Goal: Task Accomplishment & Management: Use online tool/utility

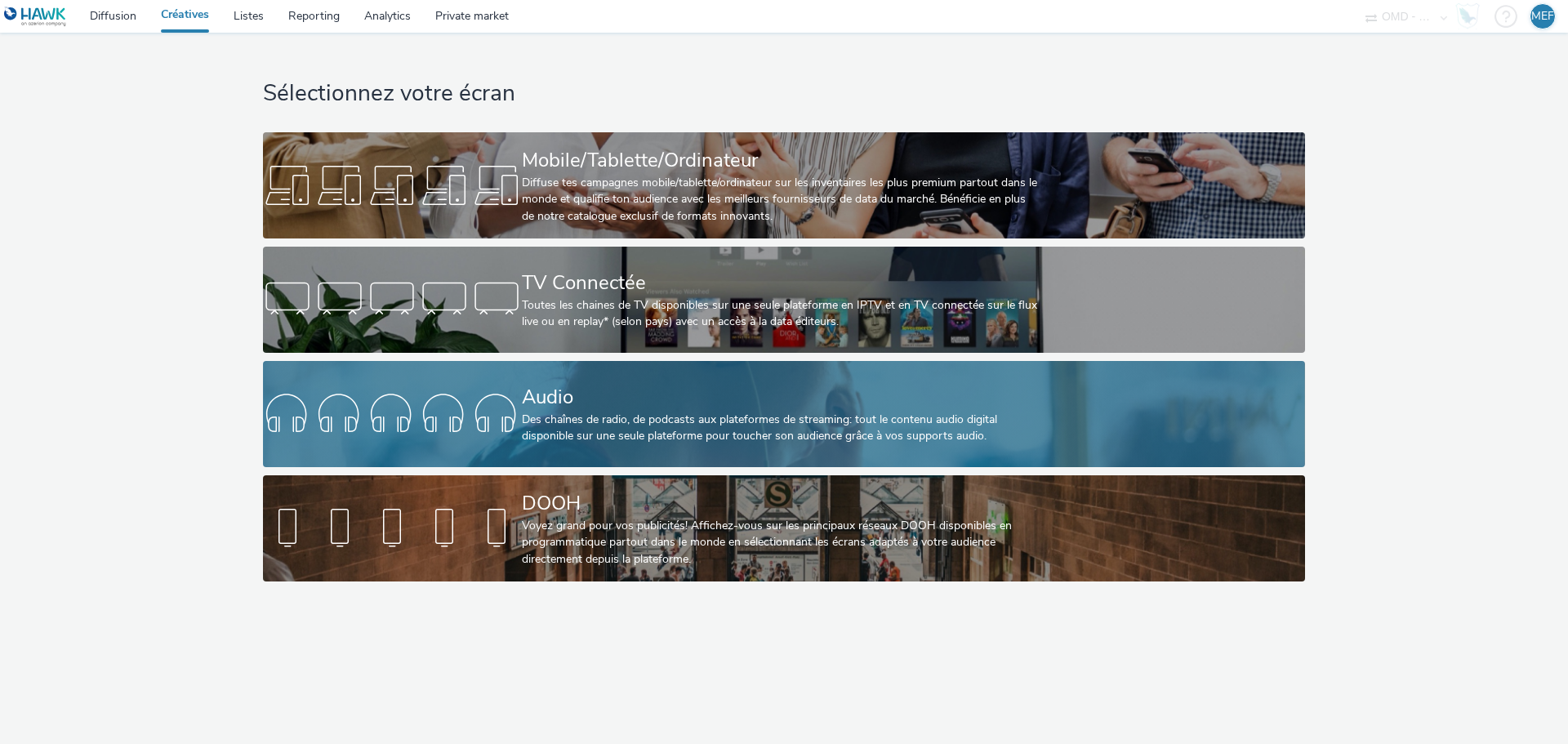
click at [721, 436] on div "Des chaînes de radio, de podcasts aux plateformes de streaming: tout le contenu…" at bounding box center [780, 428] width 517 height 34
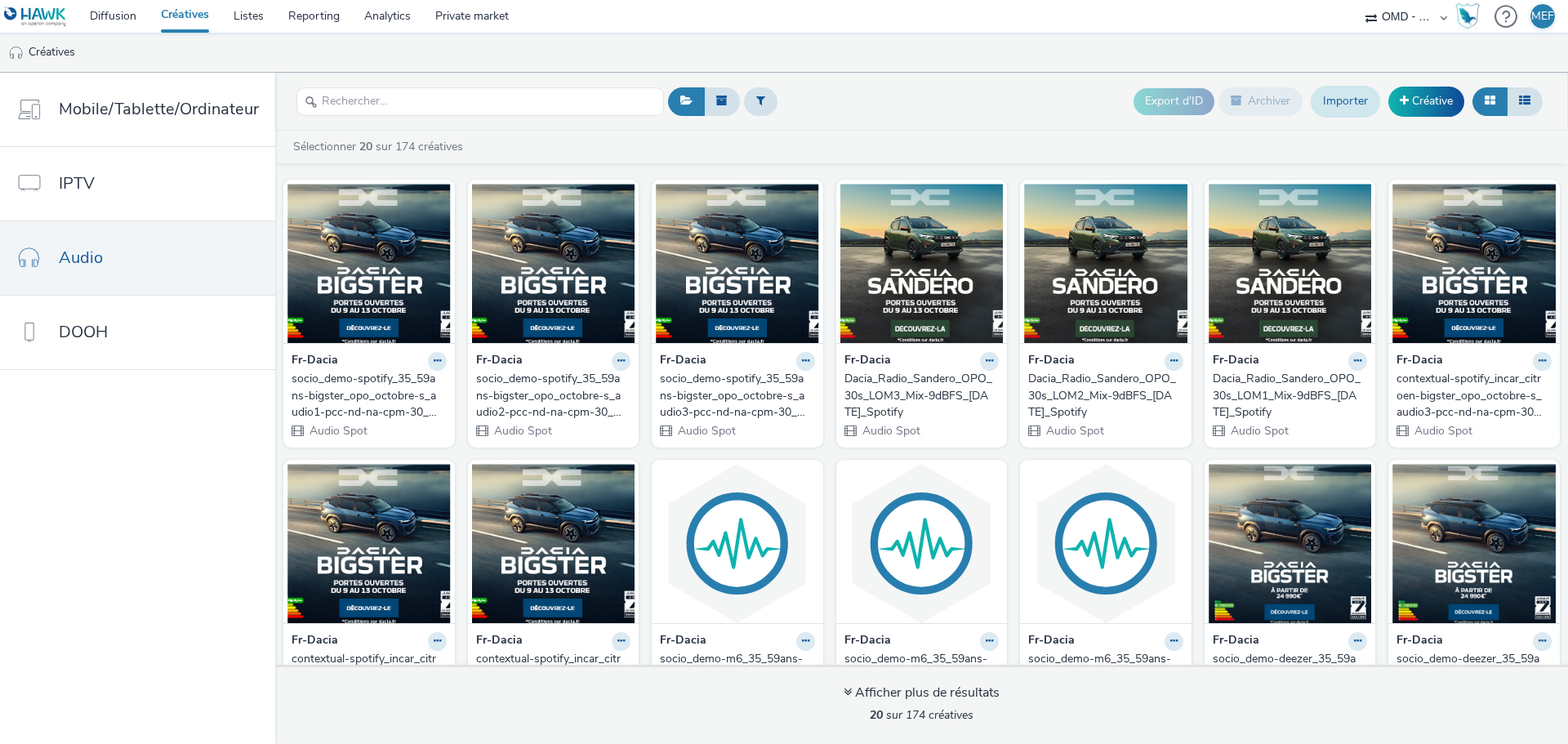
click at [1339, 110] on link "Importer" at bounding box center [1345, 101] width 70 height 31
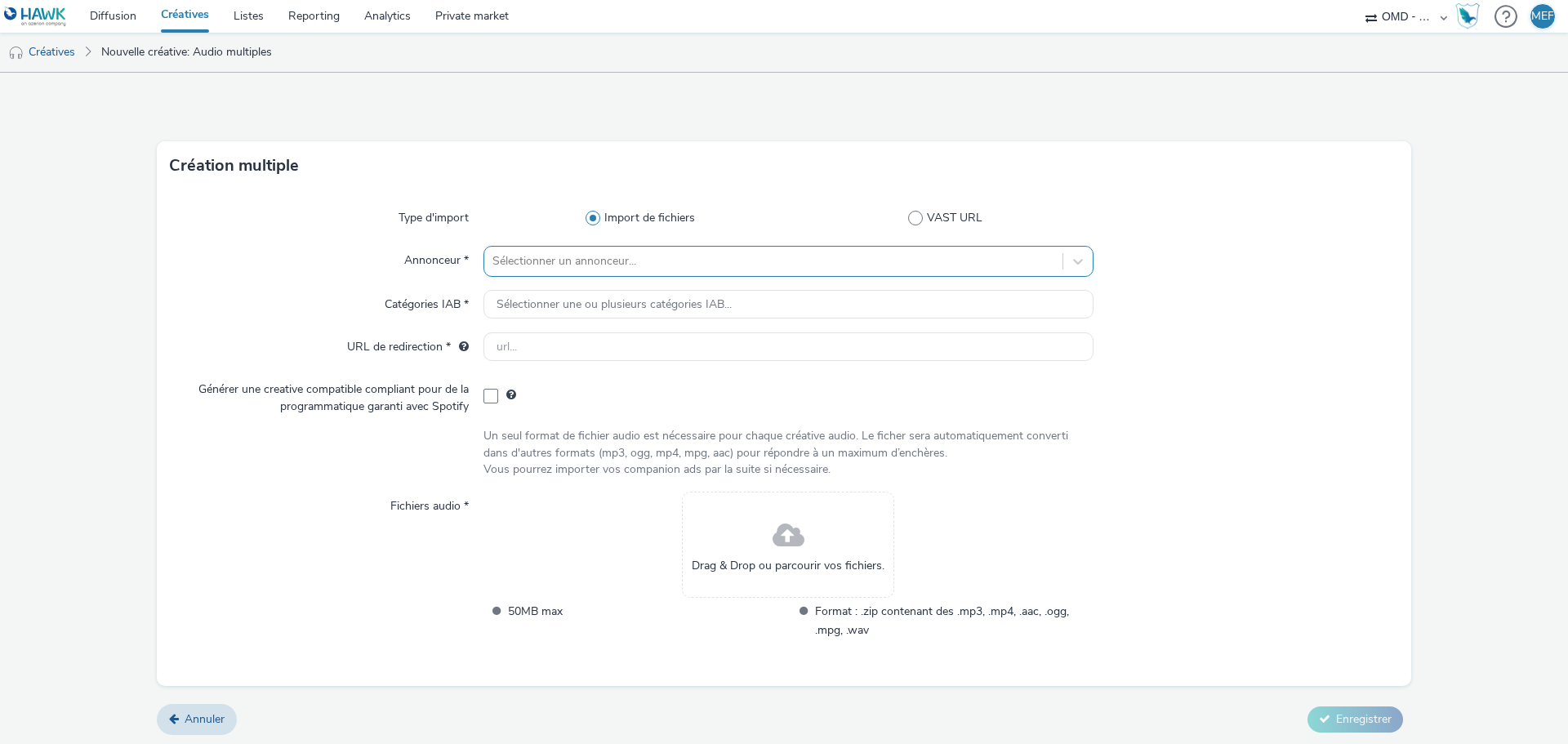
click at [670, 269] on div at bounding box center [773, 261] width 562 height 20
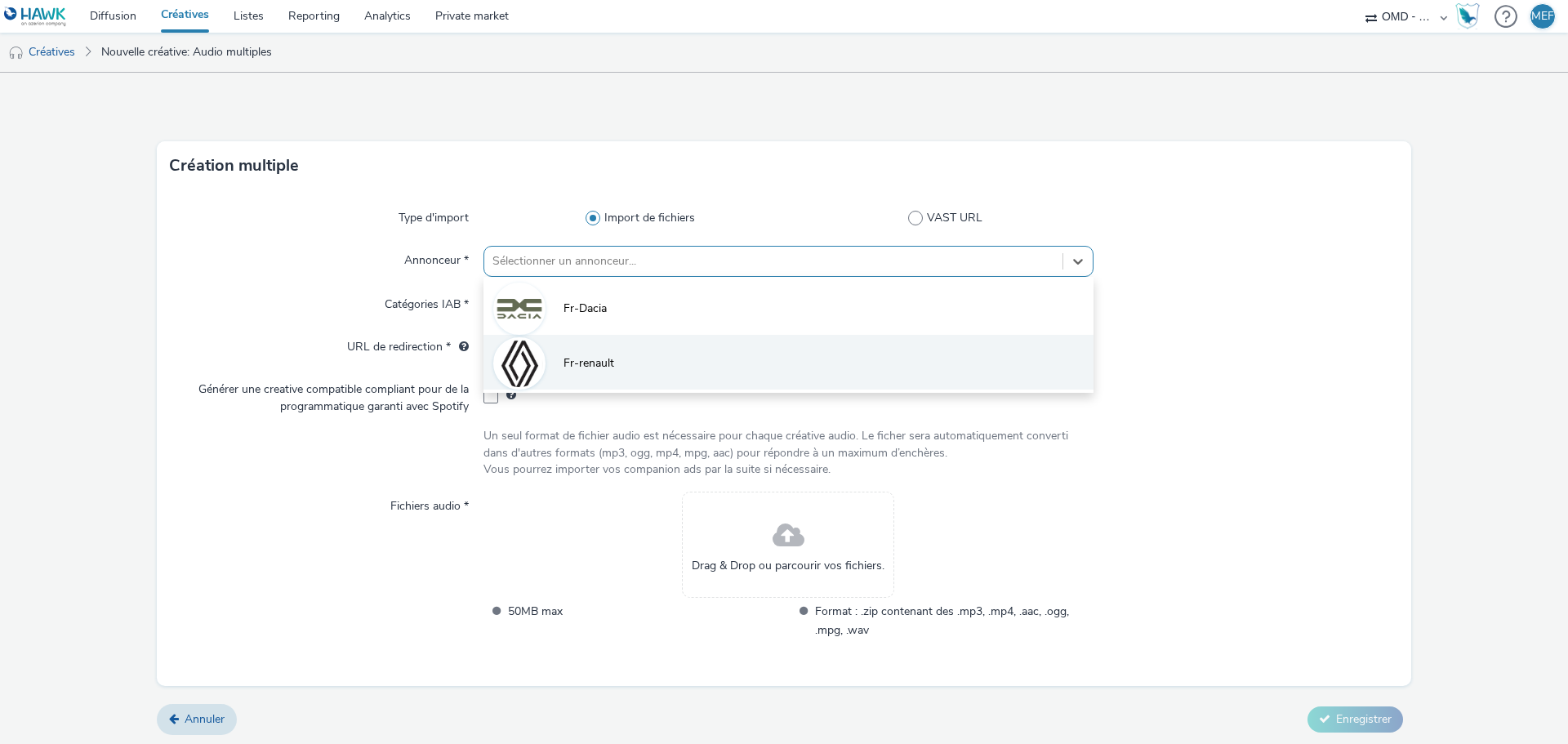
click at [656, 356] on li "Fr-renault" at bounding box center [788, 362] width 610 height 55
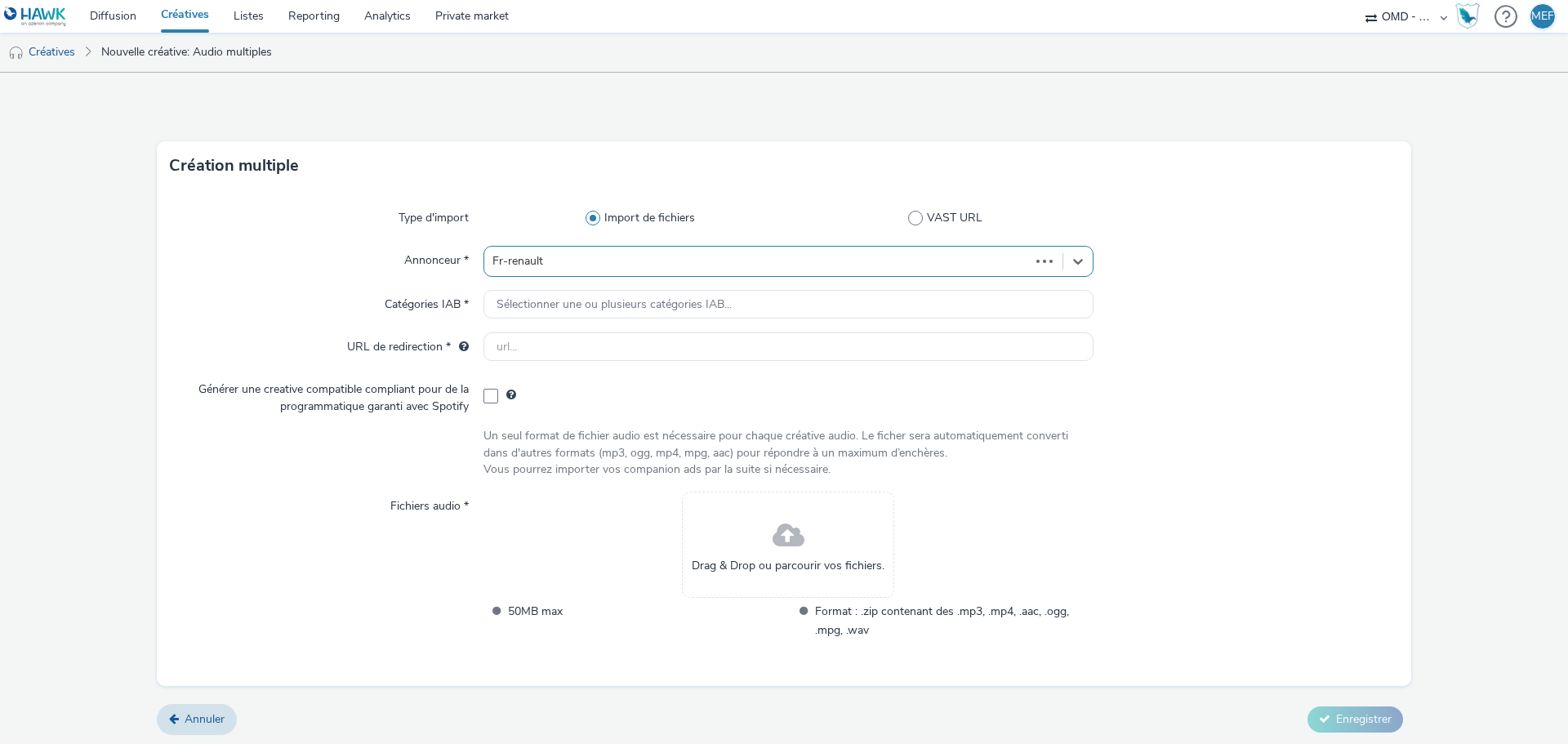
type input "[URL][DOMAIN_NAME]"
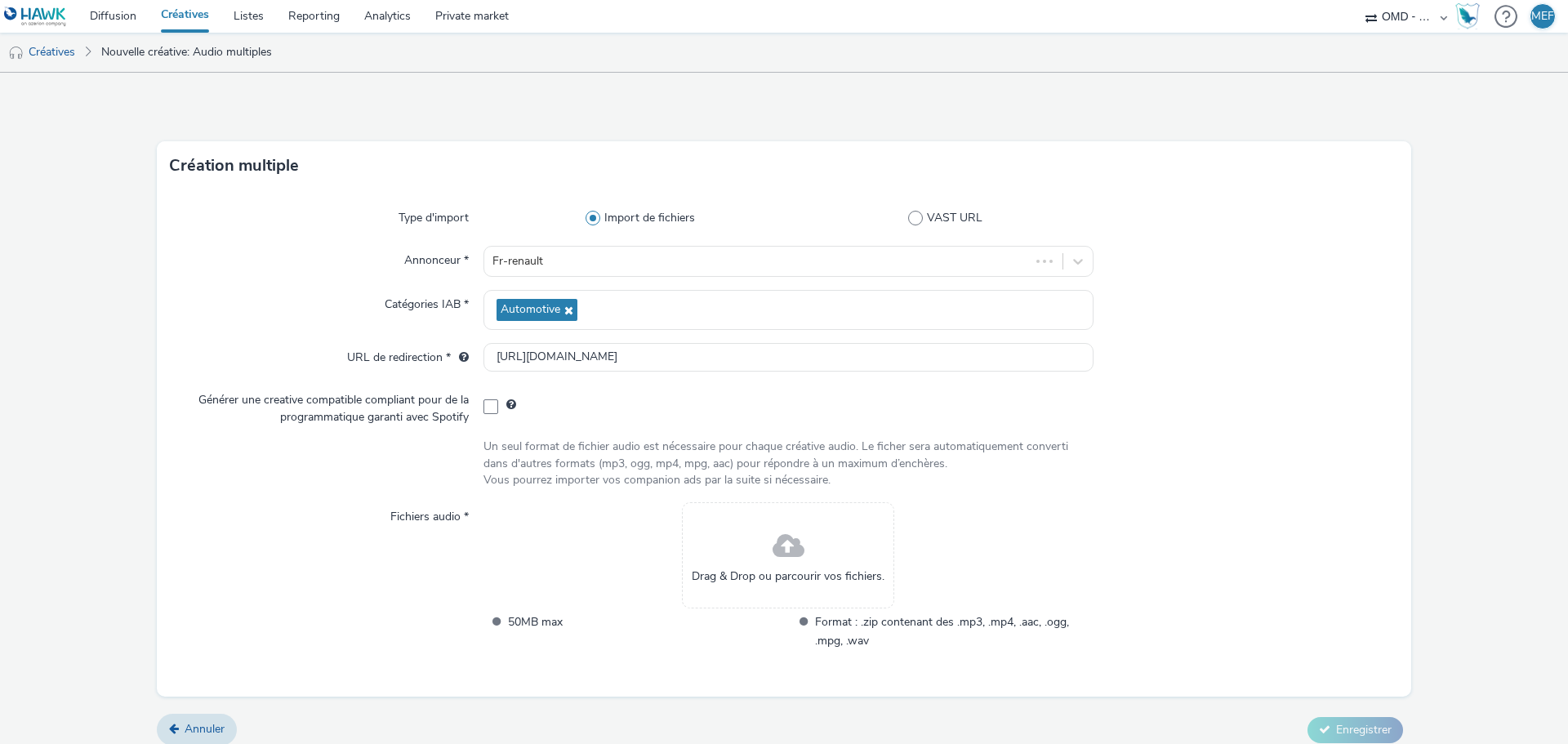
click at [186, 15] on link "Créatives" at bounding box center [185, 16] width 73 height 33
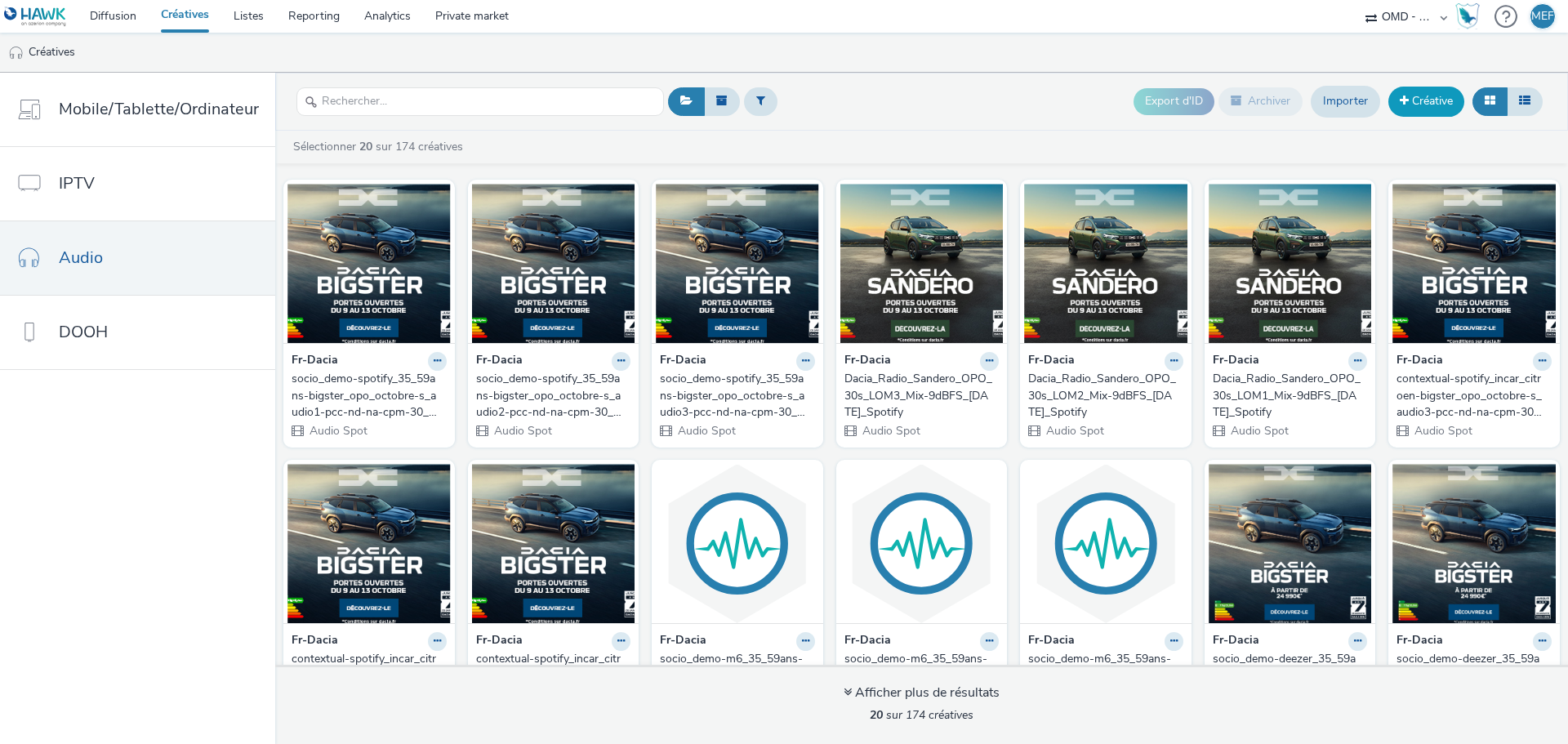
click at [1412, 98] on link "Créative" at bounding box center [1426, 101] width 76 height 29
click at [1342, 105] on link "Importer" at bounding box center [1345, 101] width 70 height 31
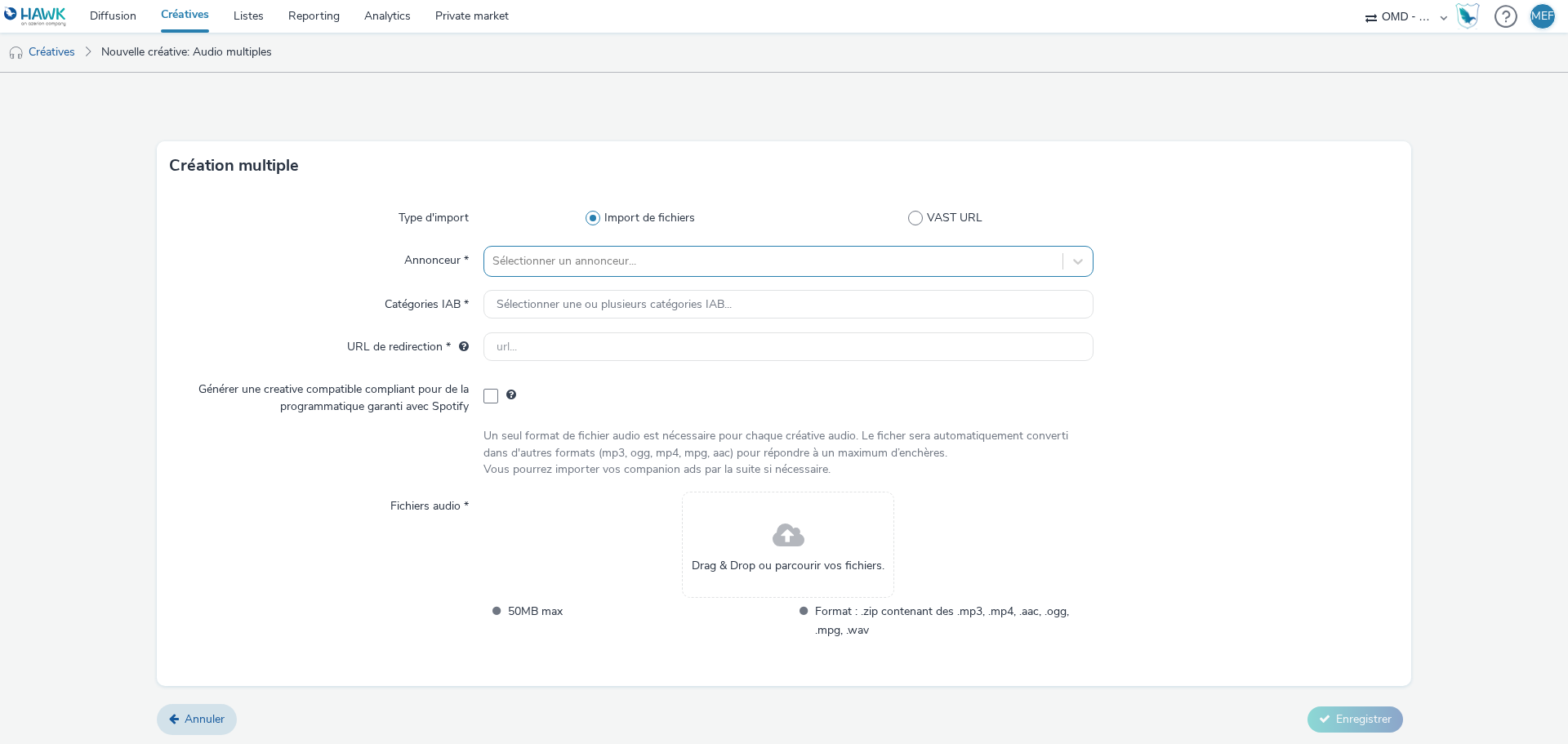
click at [593, 259] on div at bounding box center [773, 261] width 562 height 20
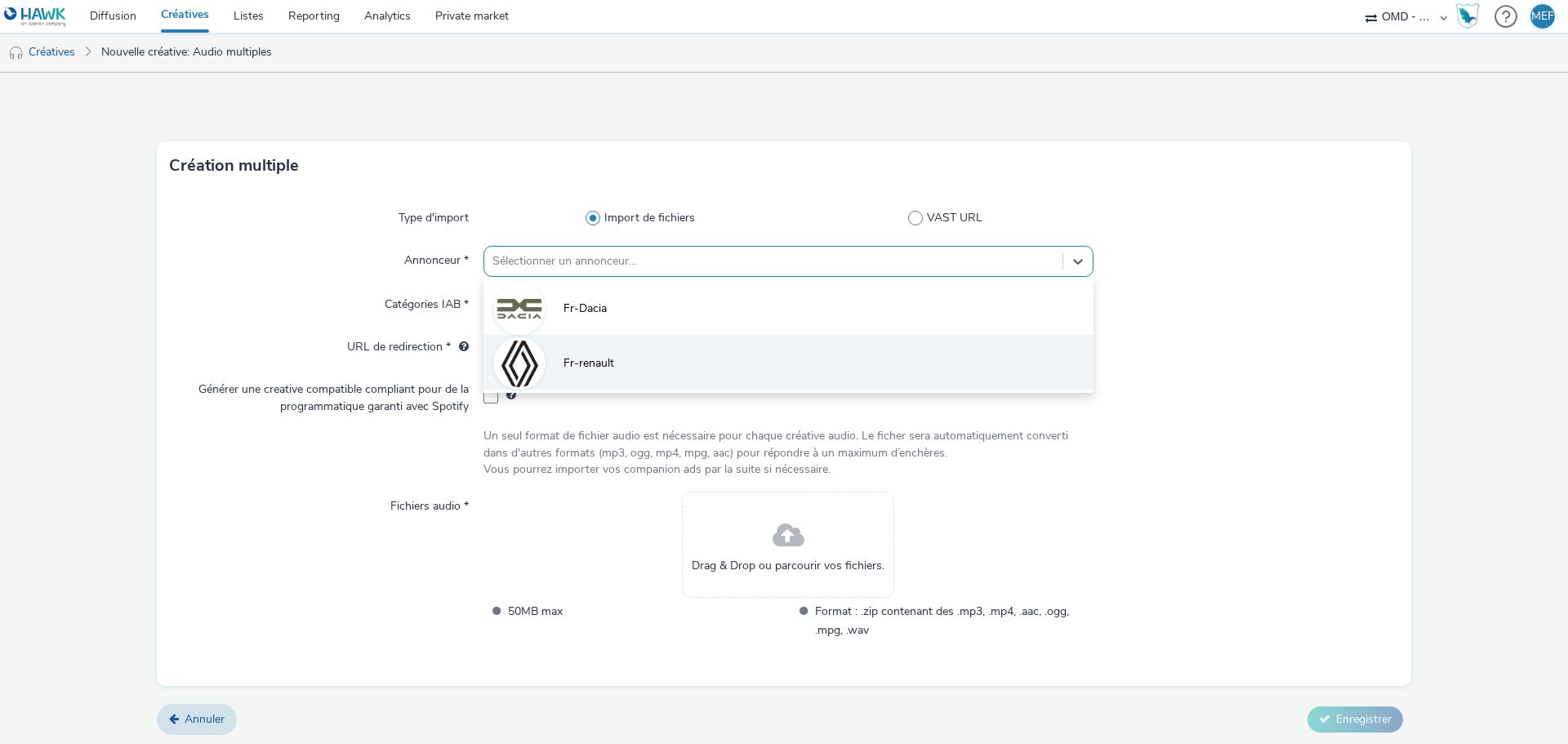
click at [599, 359] on span "Fr-renault" at bounding box center [589, 363] width 51 height 16
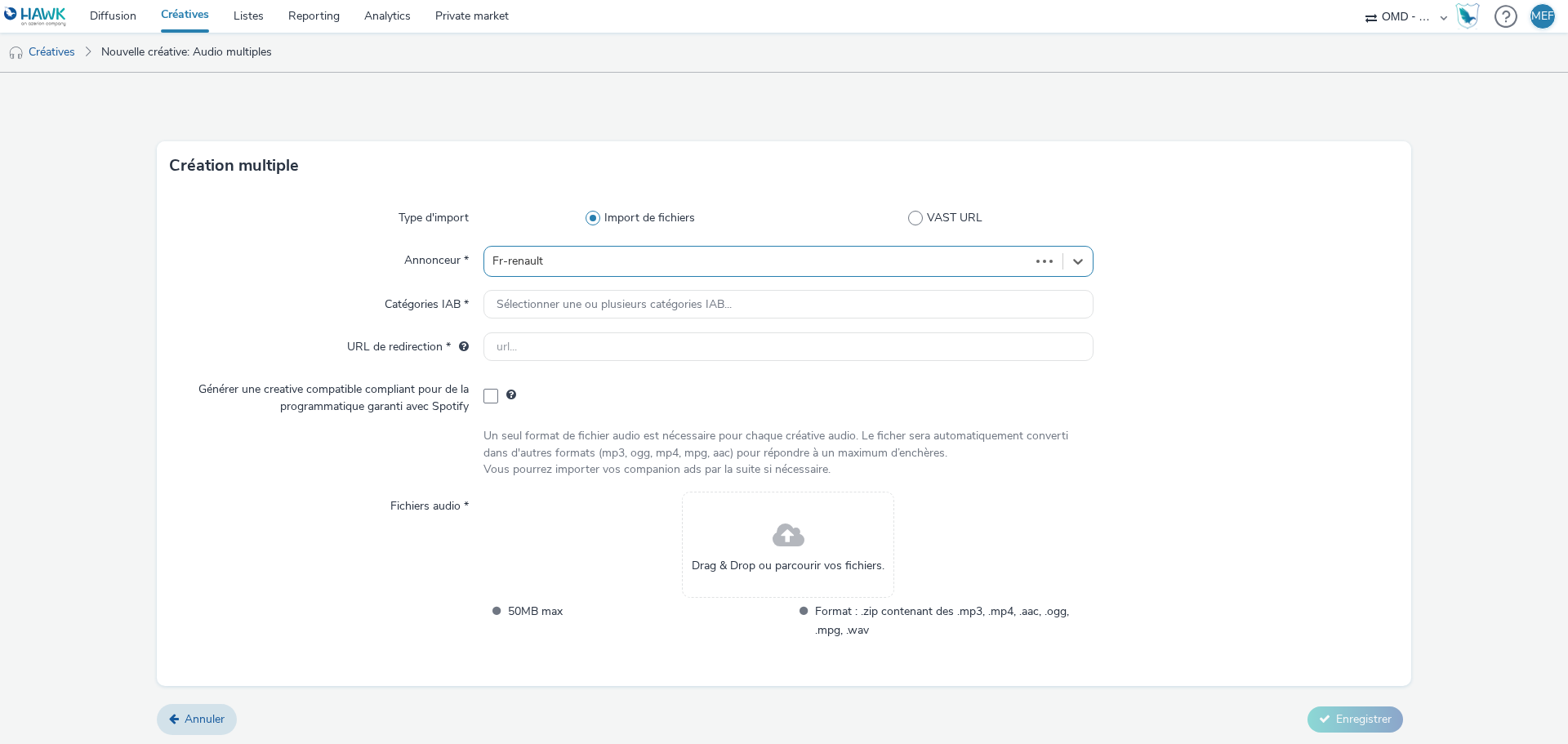
type input "[URL][DOMAIN_NAME]"
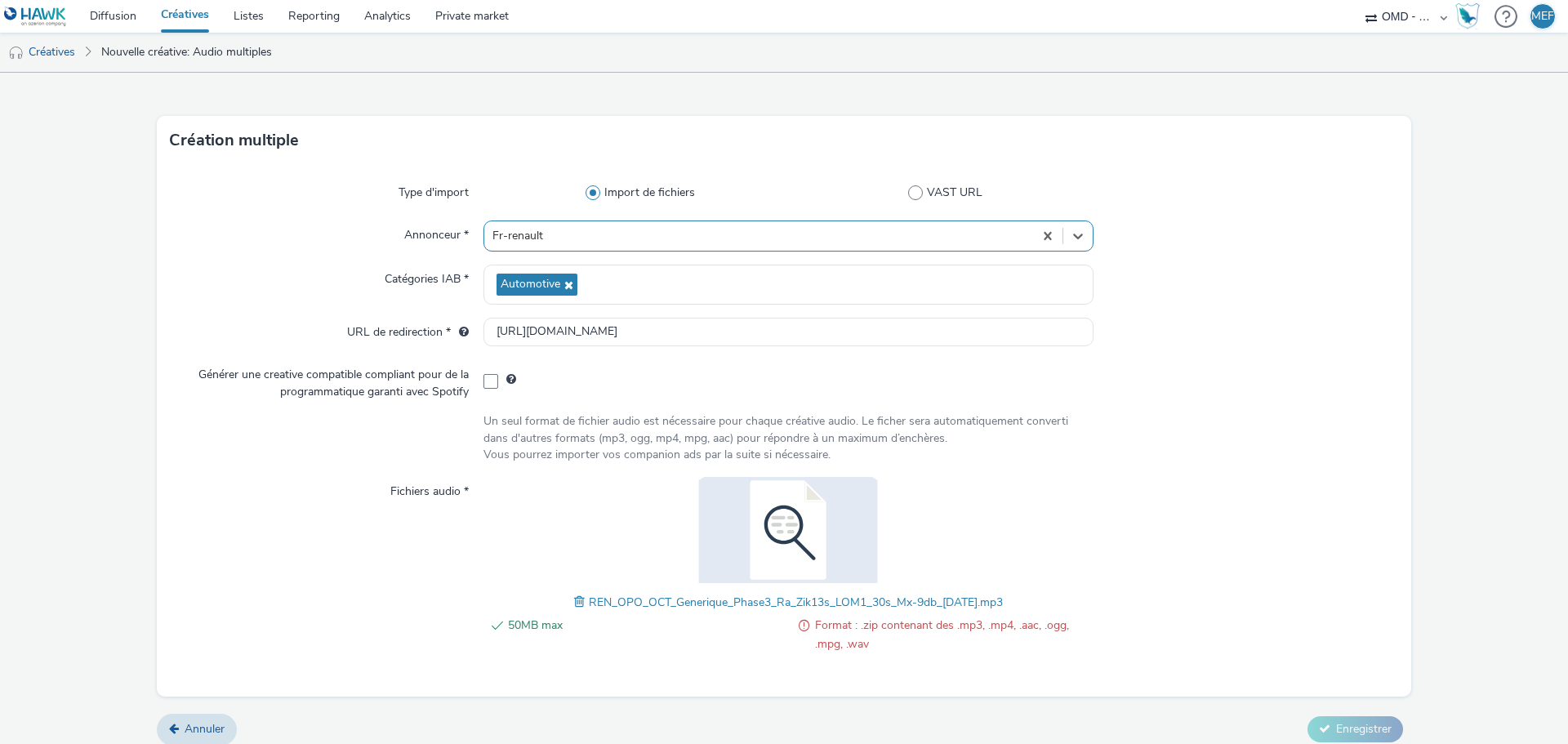
scroll to position [38, 0]
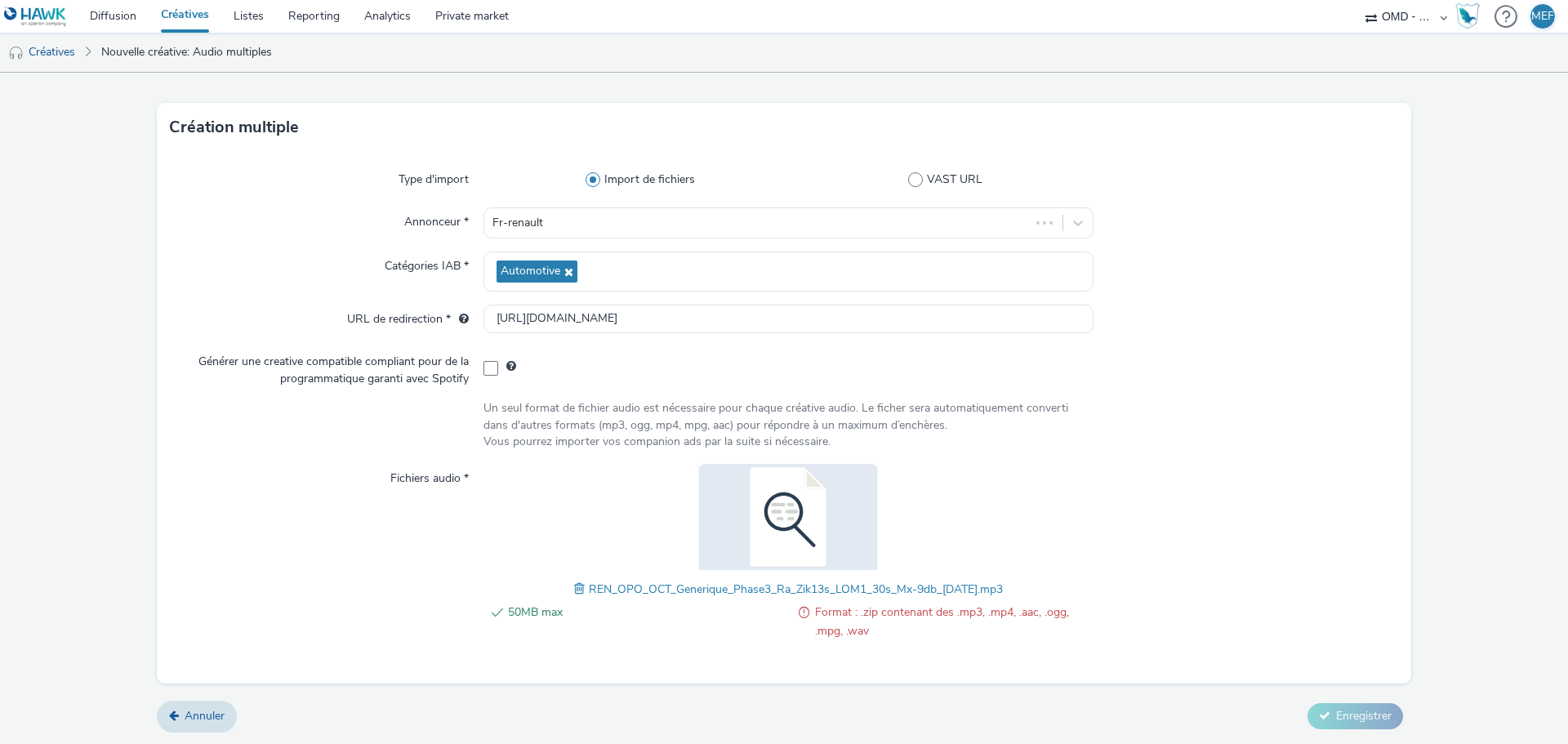
click at [1285, 449] on div at bounding box center [1245, 425] width 305 height 50
click at [793, 538] on img at bounding box center [788, 516] width 212 height 106
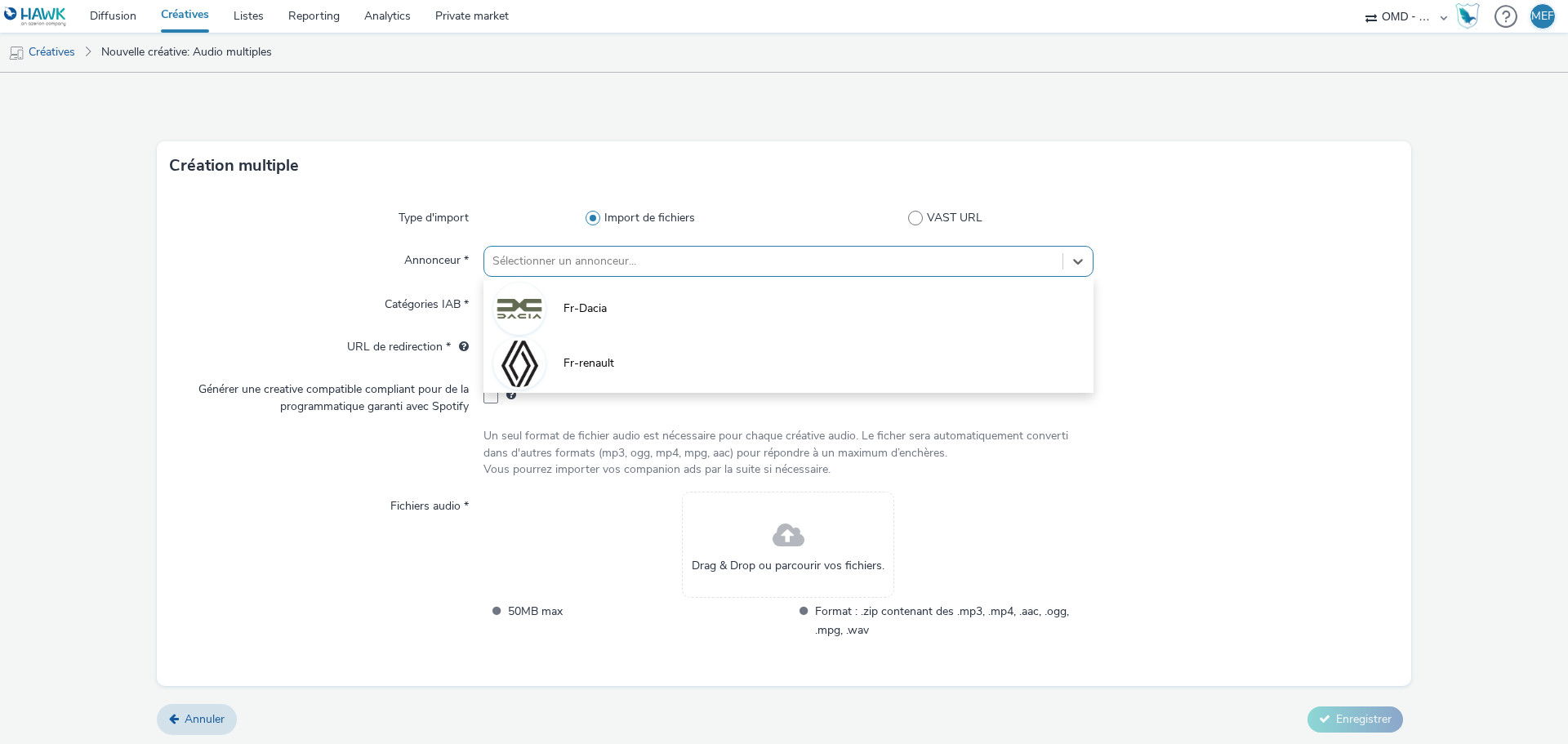
click at [636, 248] on div "Sélectionner un annonceur..." at bounding box center [773, 261] width 578 height 26
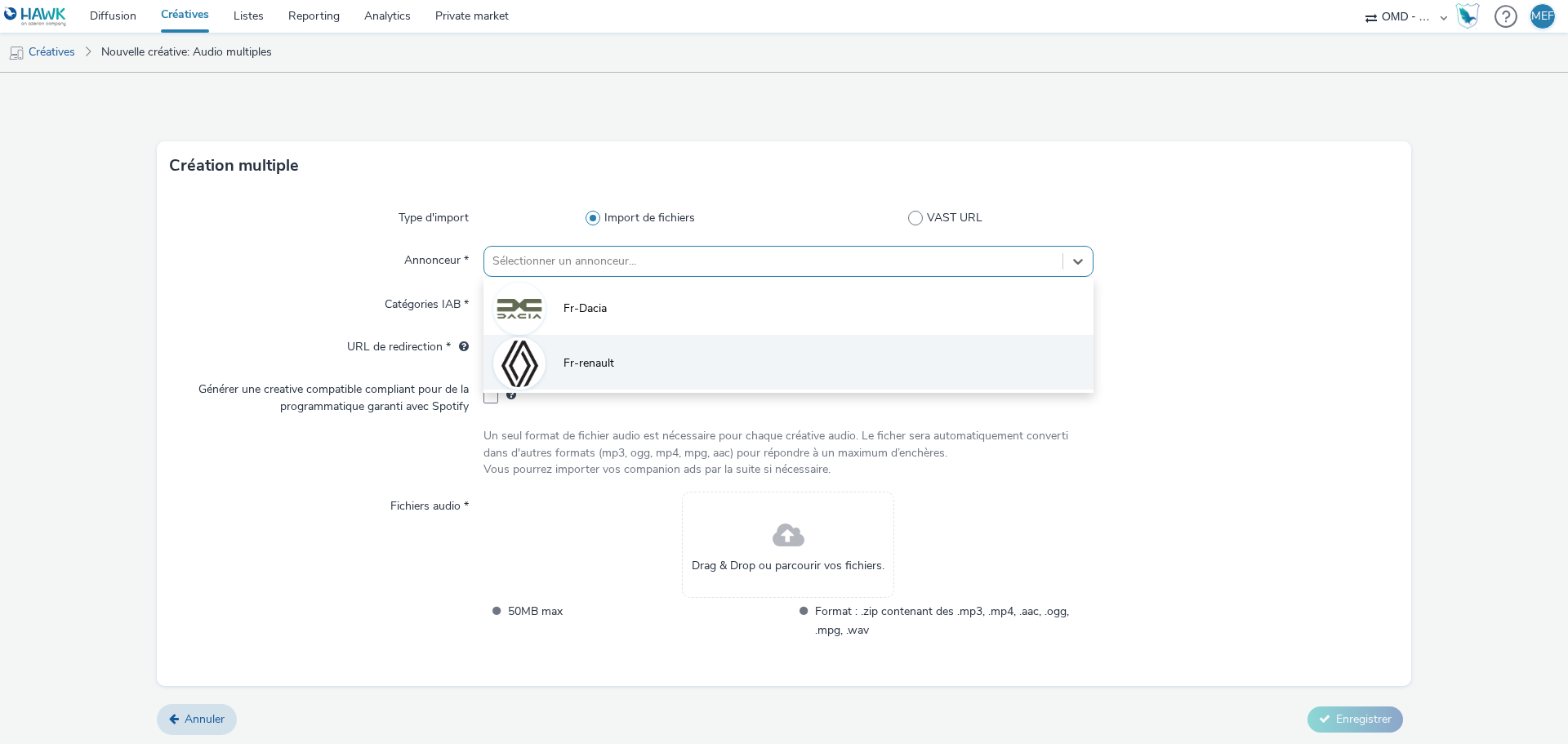
drag, startPoint x: 615, startPoint y: 347, endPoint x: 651, endPoint y: 381, distance: 49.5
click at [614, 348] on li "Fr-renault" at bounding box center [788, 362] width 610 height 55
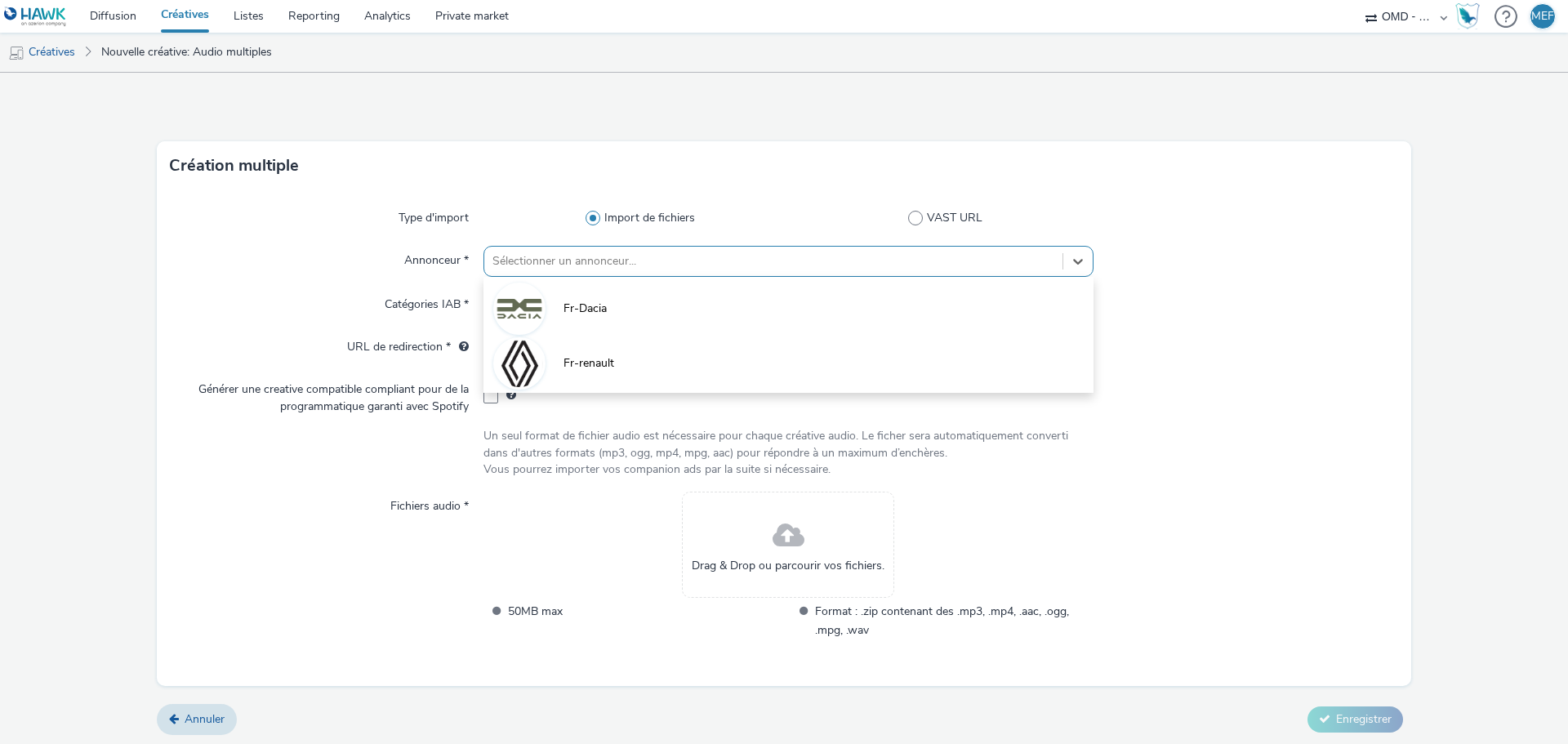
type input "[URL][DOMAIN_NAME]"
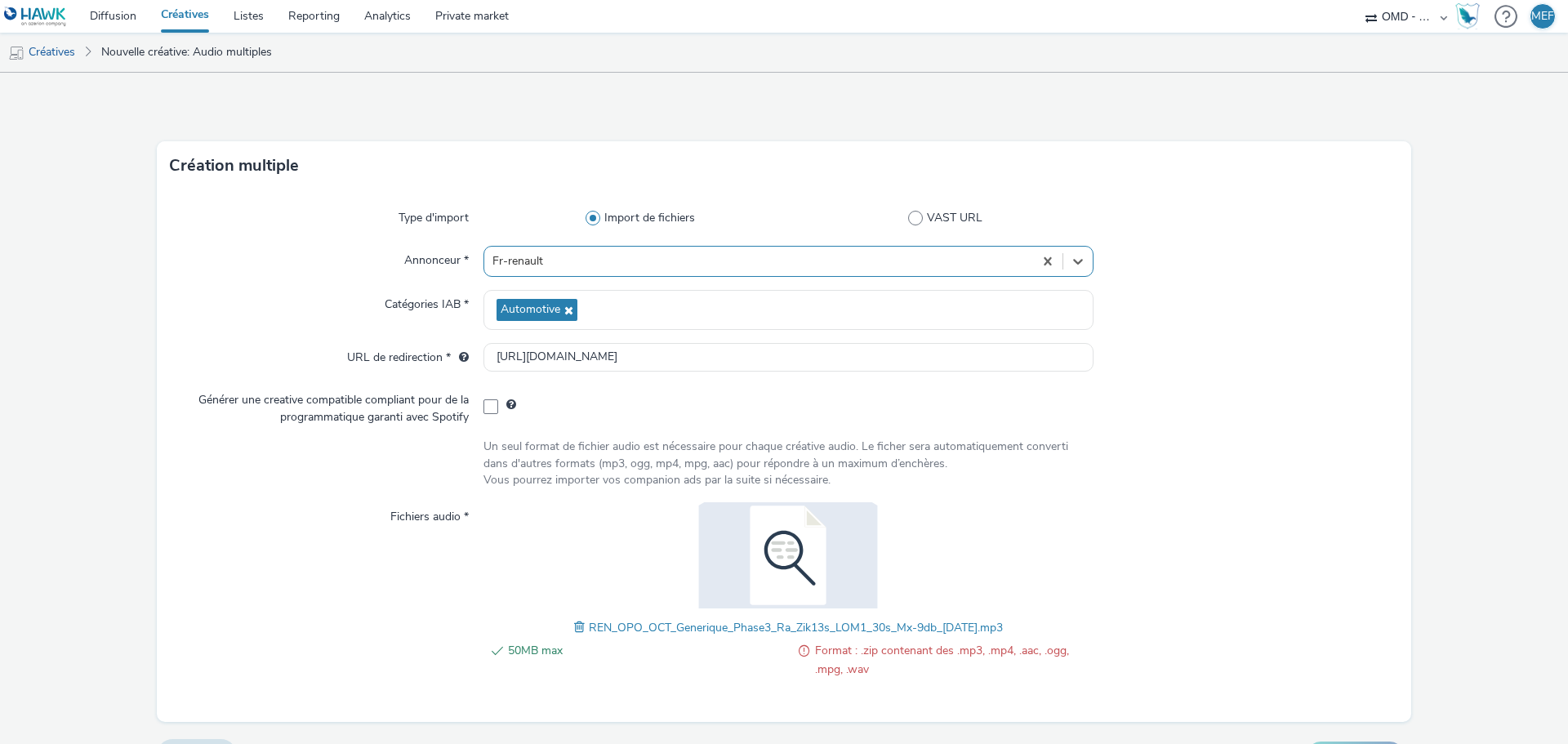
click at [174, 10] on link "Créatives" at bounding box center [185, 16] width 73 height 33
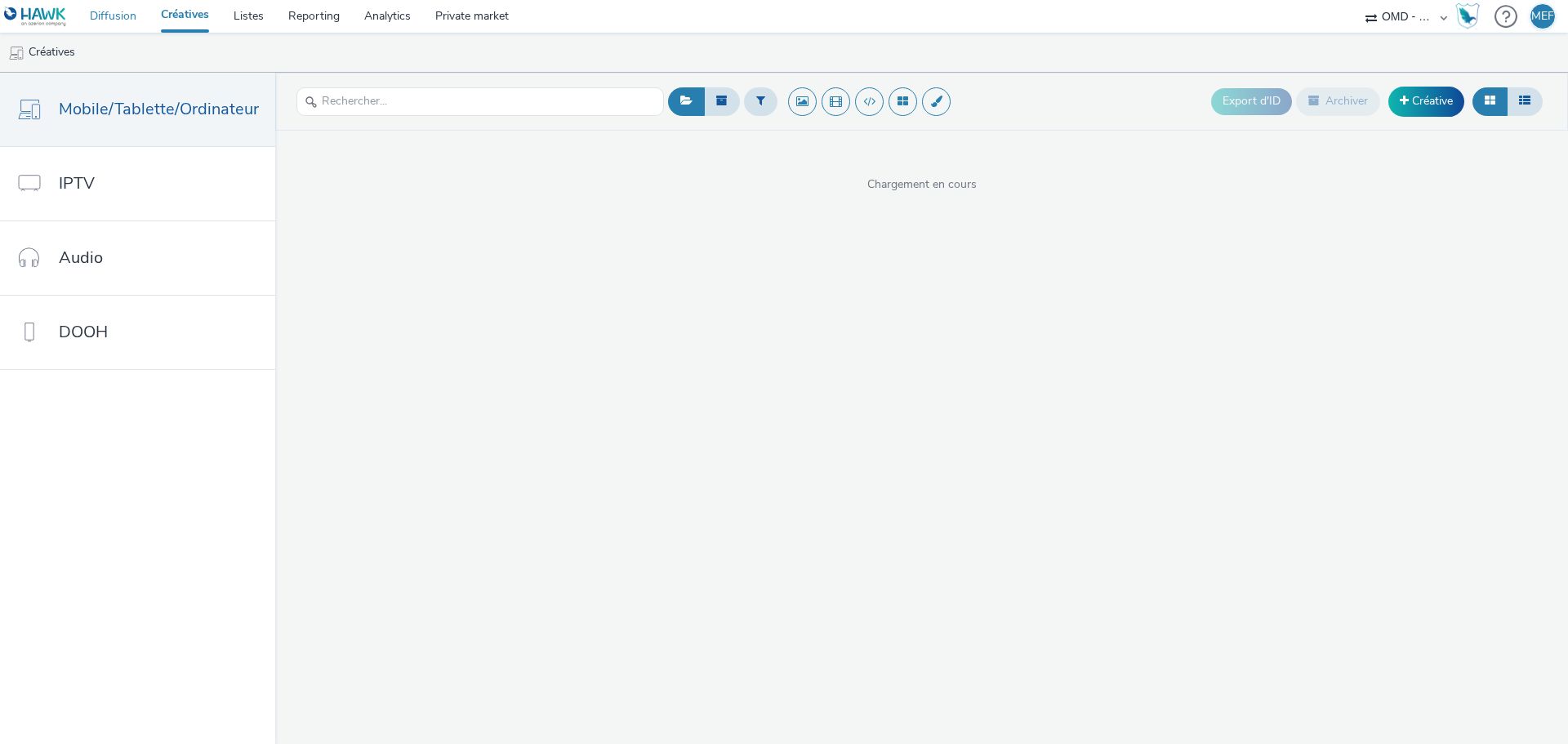
click at [101, 28] on link "Diffusion" at bounding box center [113, 16] width 71 height 33
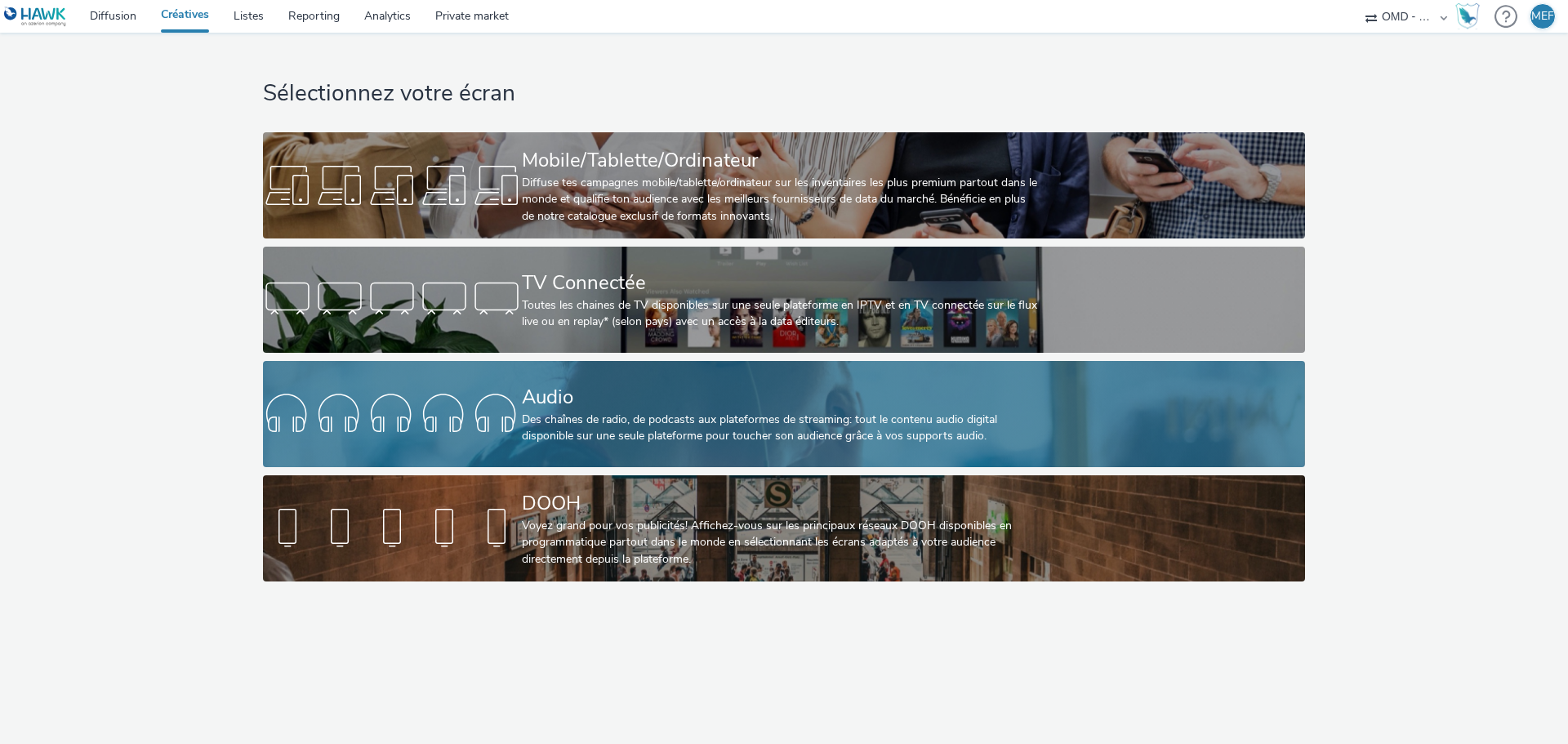
click at [802, 446] on div "Audio Des chaînes de radio, de podcasts aux plateformes de streaming: tout le c…" at bounding box center [780, 414] width 517 height 106
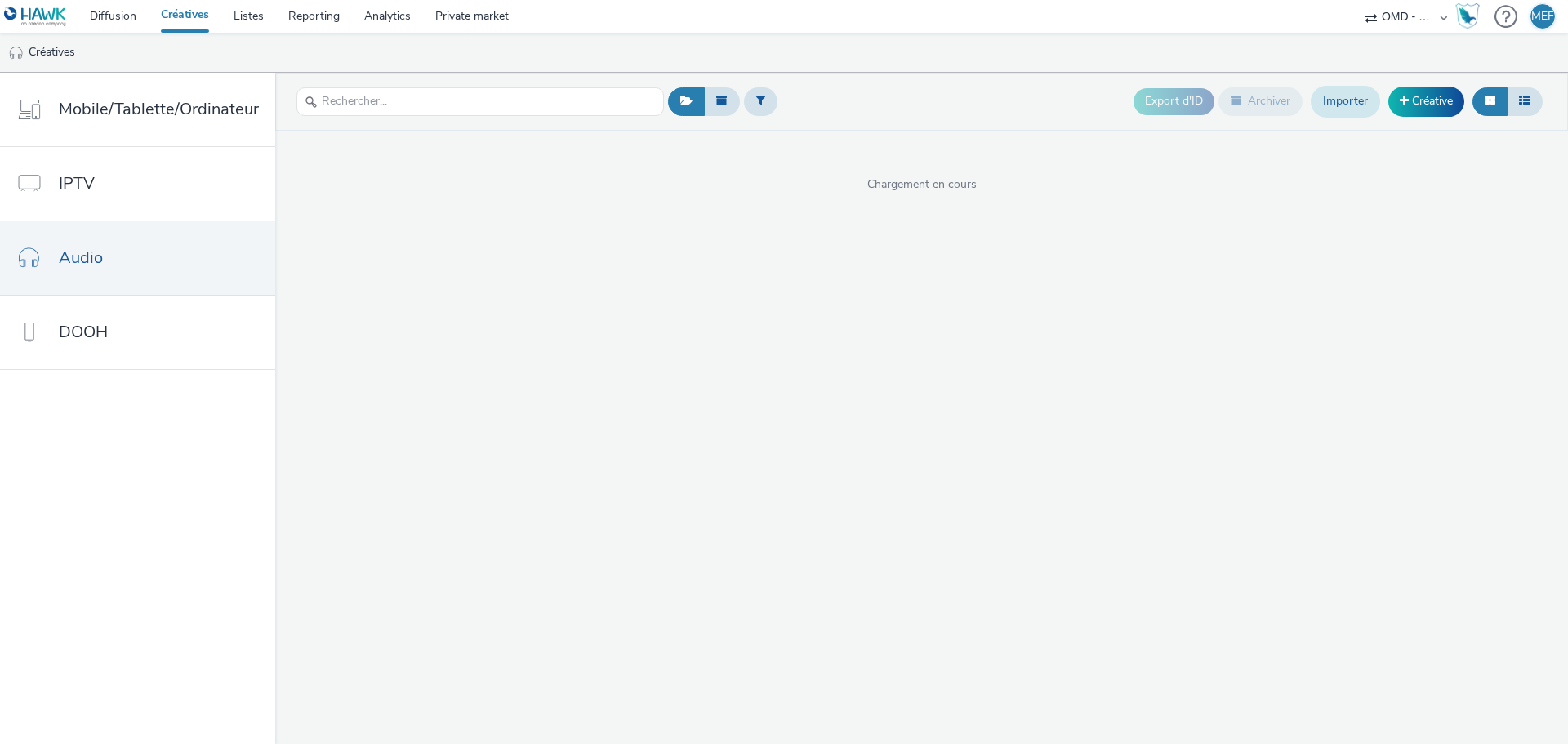
click at [1356, 104] on link "Importer" at bounding box center [1345, 101] width 70 height 31
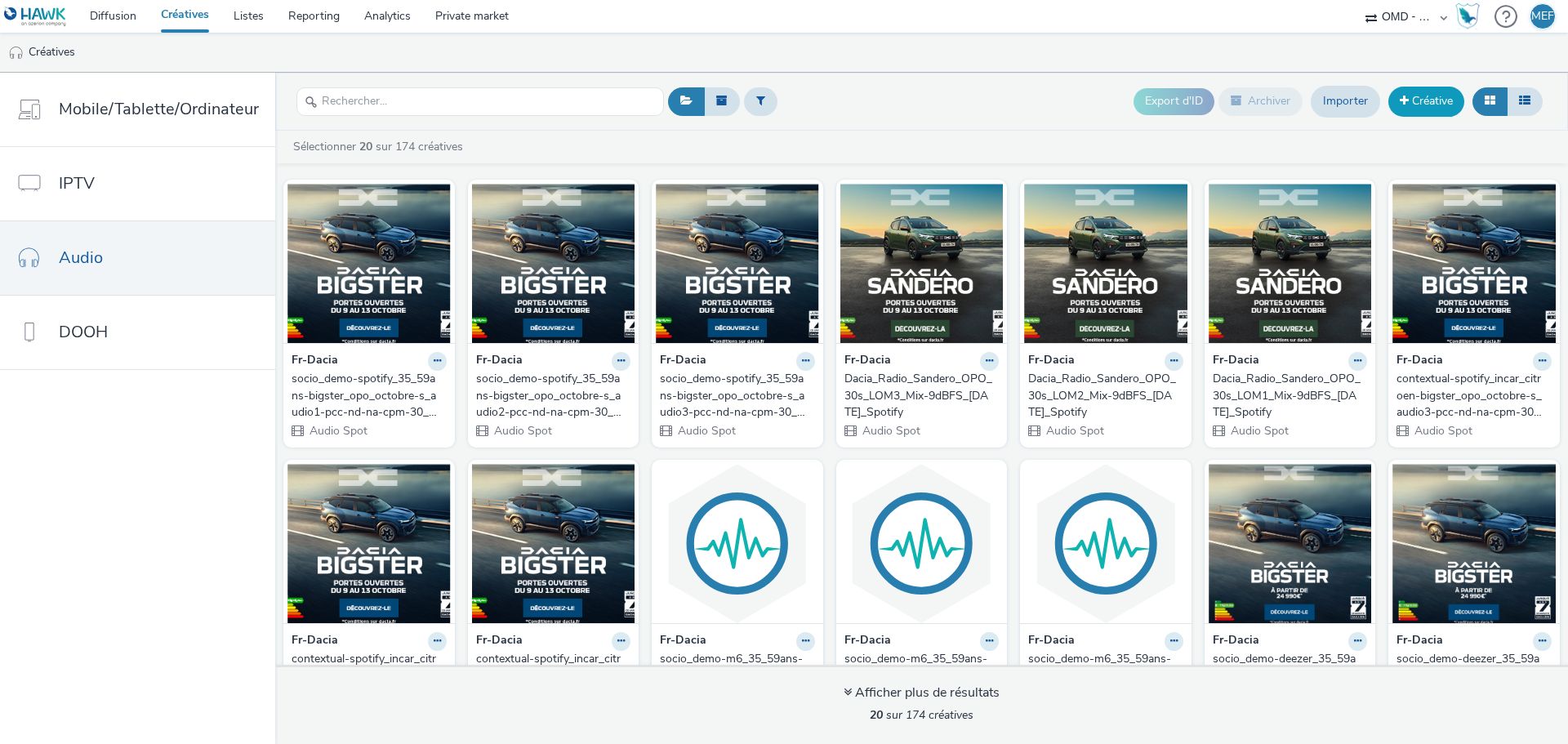
click at [1411, 88] on link "Créative" at bounding box center [1426, 101] width 76 height 29
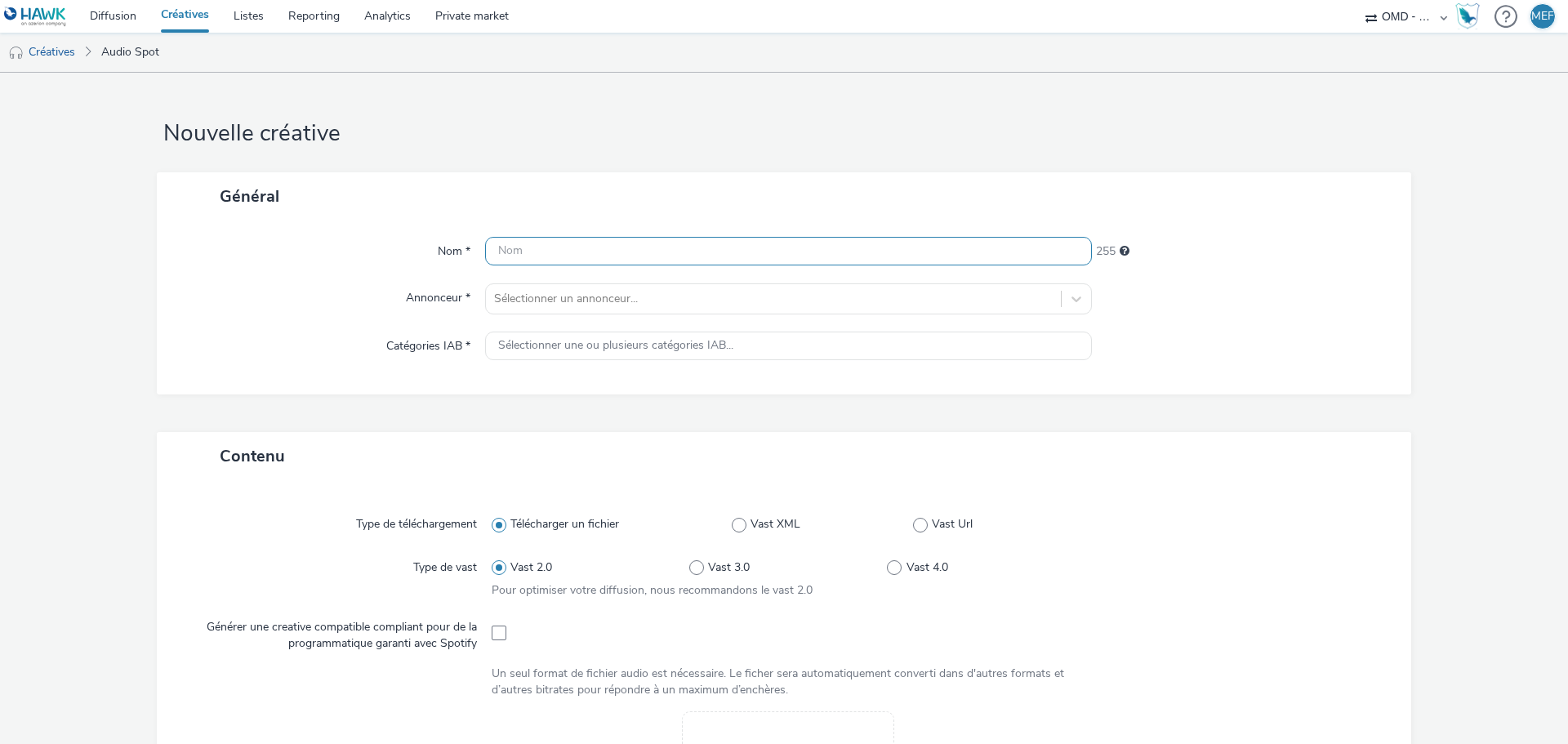
click at [654, 244] on input "text" at bounding box center [788, 250] width 607 height 29
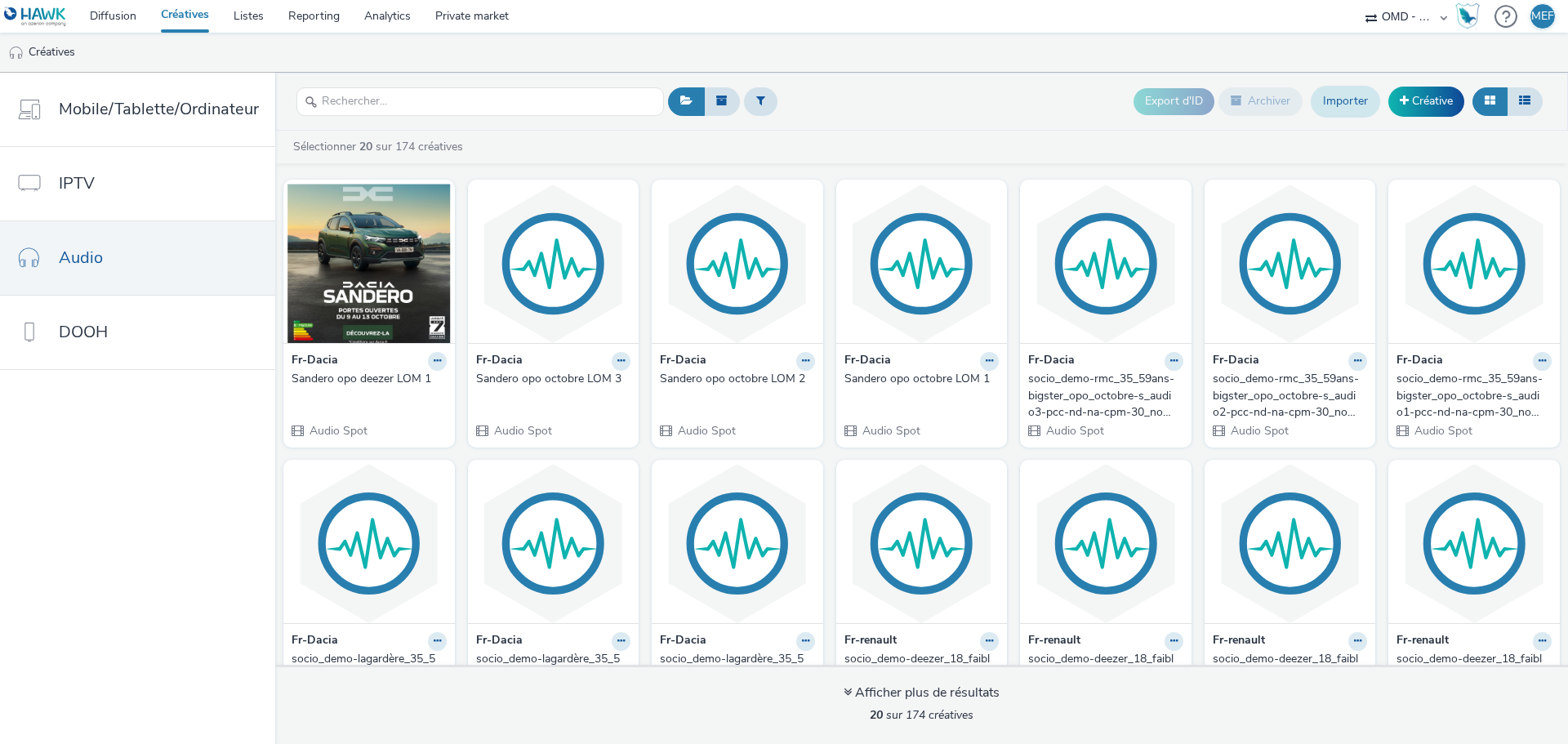
click at [1358, 104] on link "Importer" at bounding box center [1345, 101] width 70 height 31
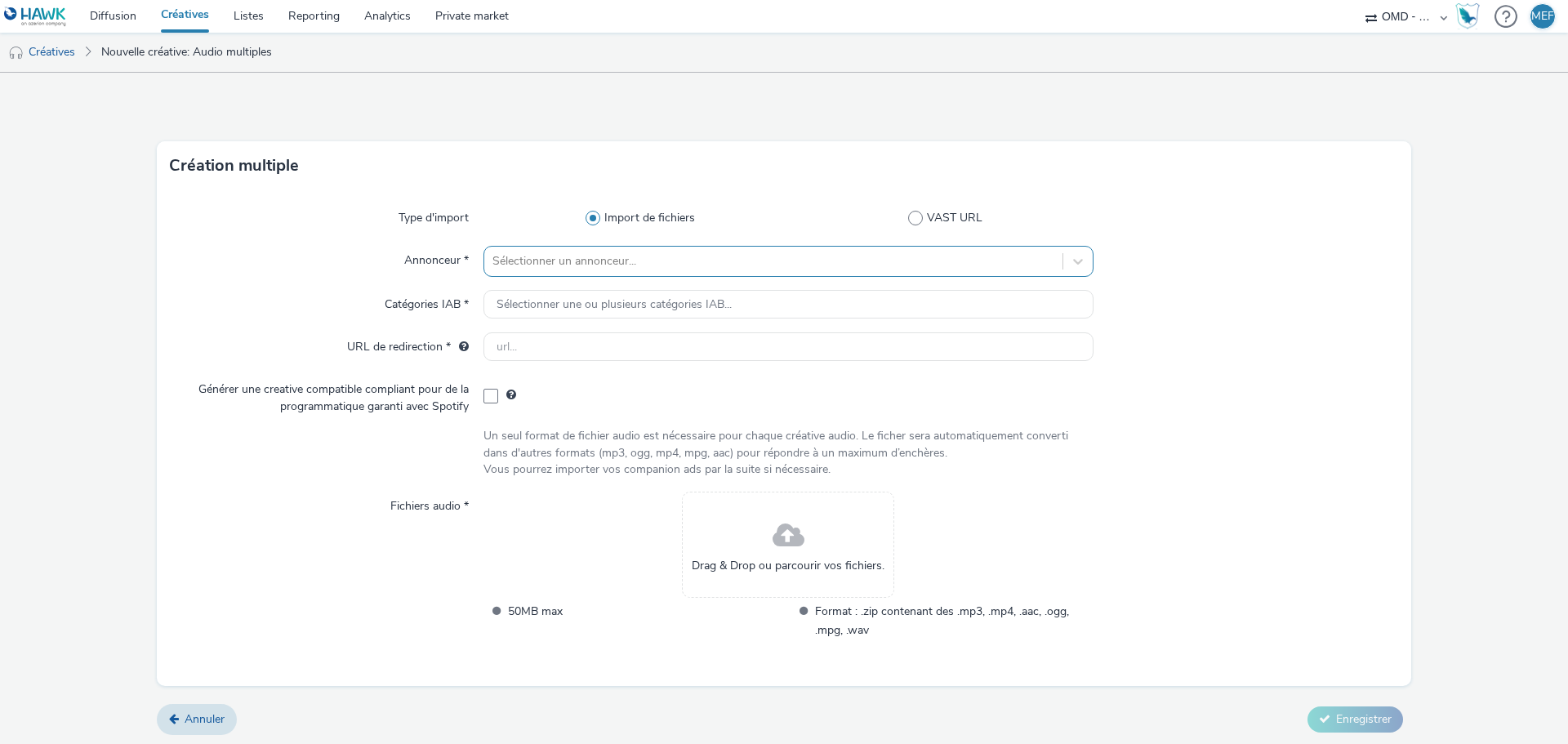
click at [600, 268] on div at bounding box center [773, 261] width 562 height 20
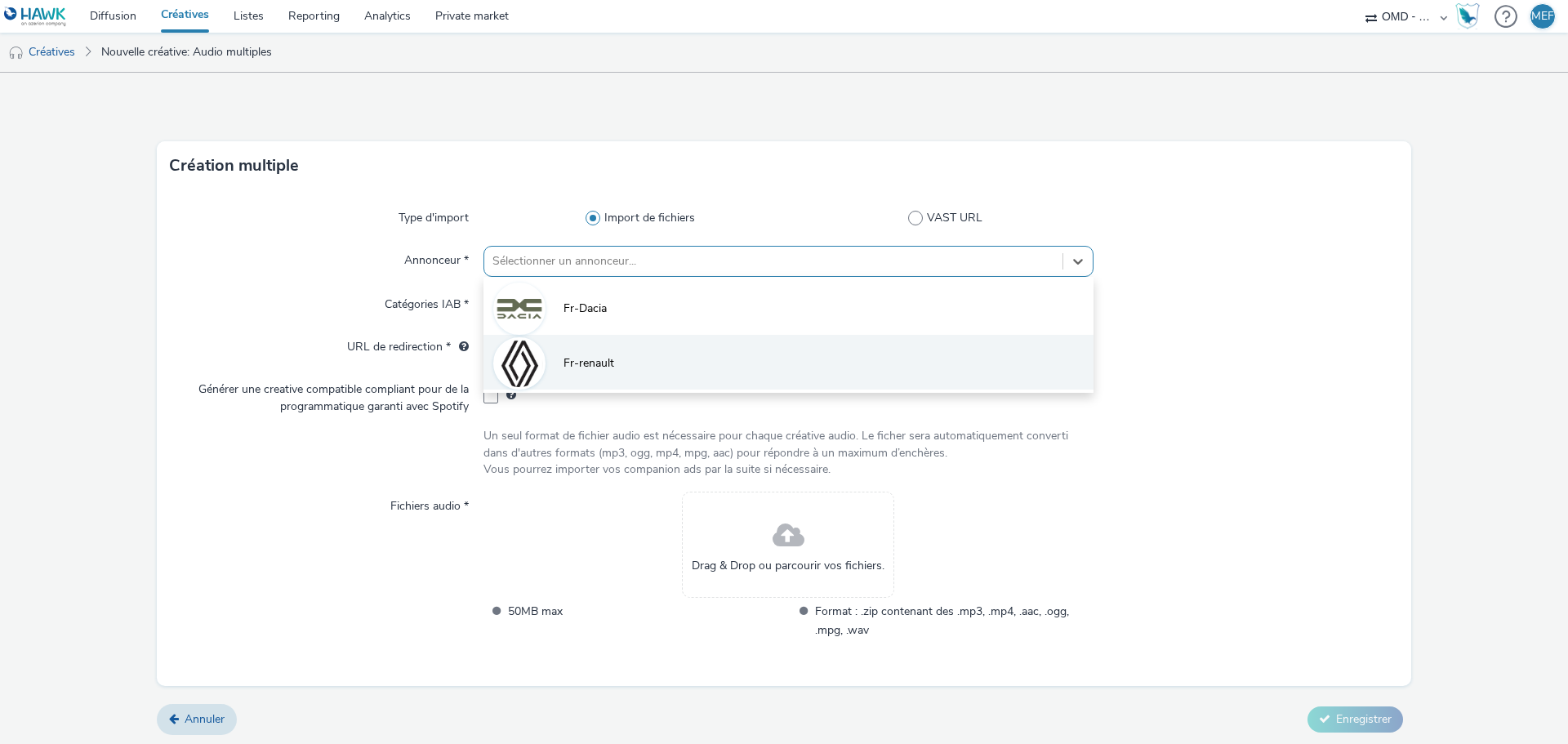
click at [621, 358] on li "Fr-renault" at bounding box center [788, 362] width 610 height 55
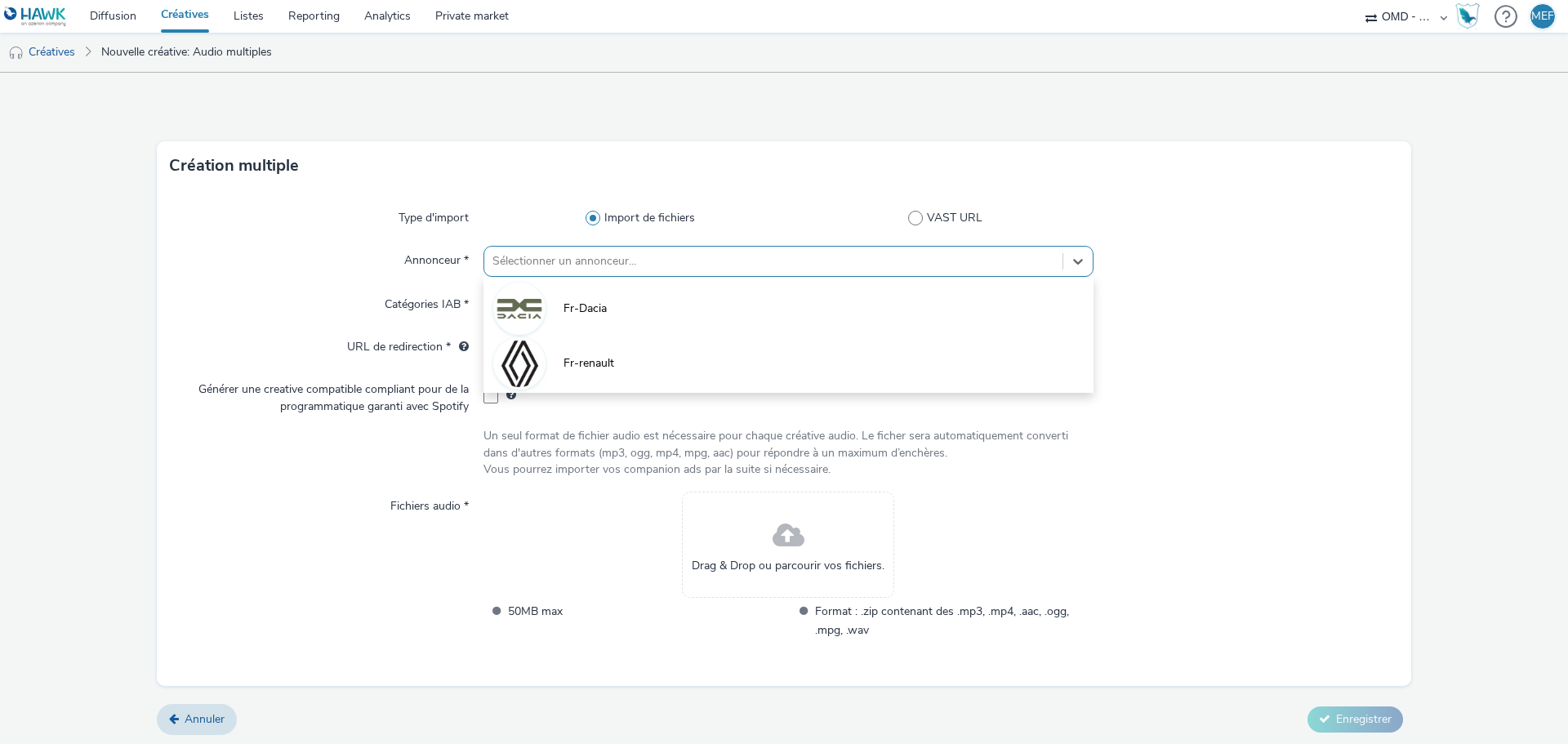
type input "[URL][DOMAIN_NAME]"
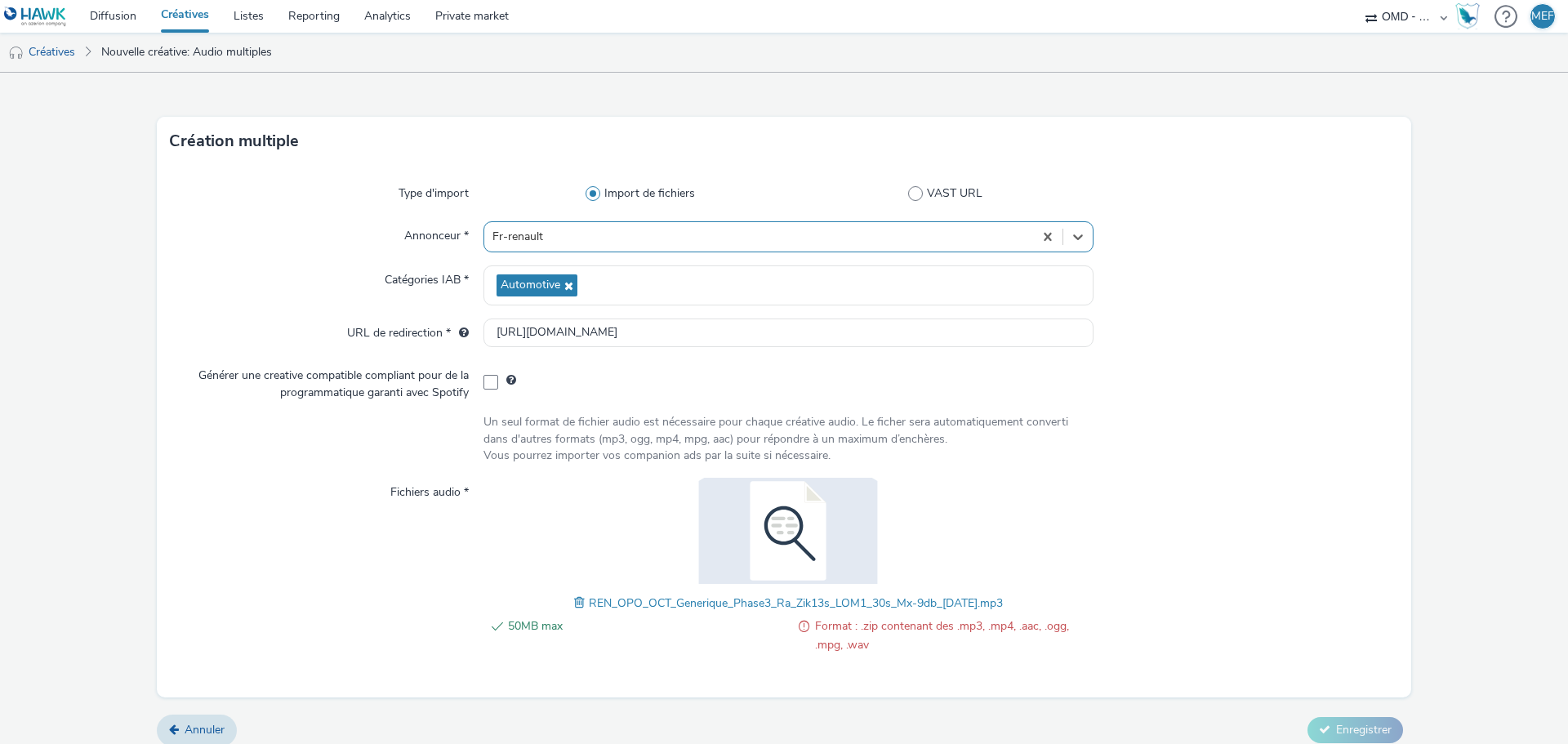
scroll to position [38, 0]
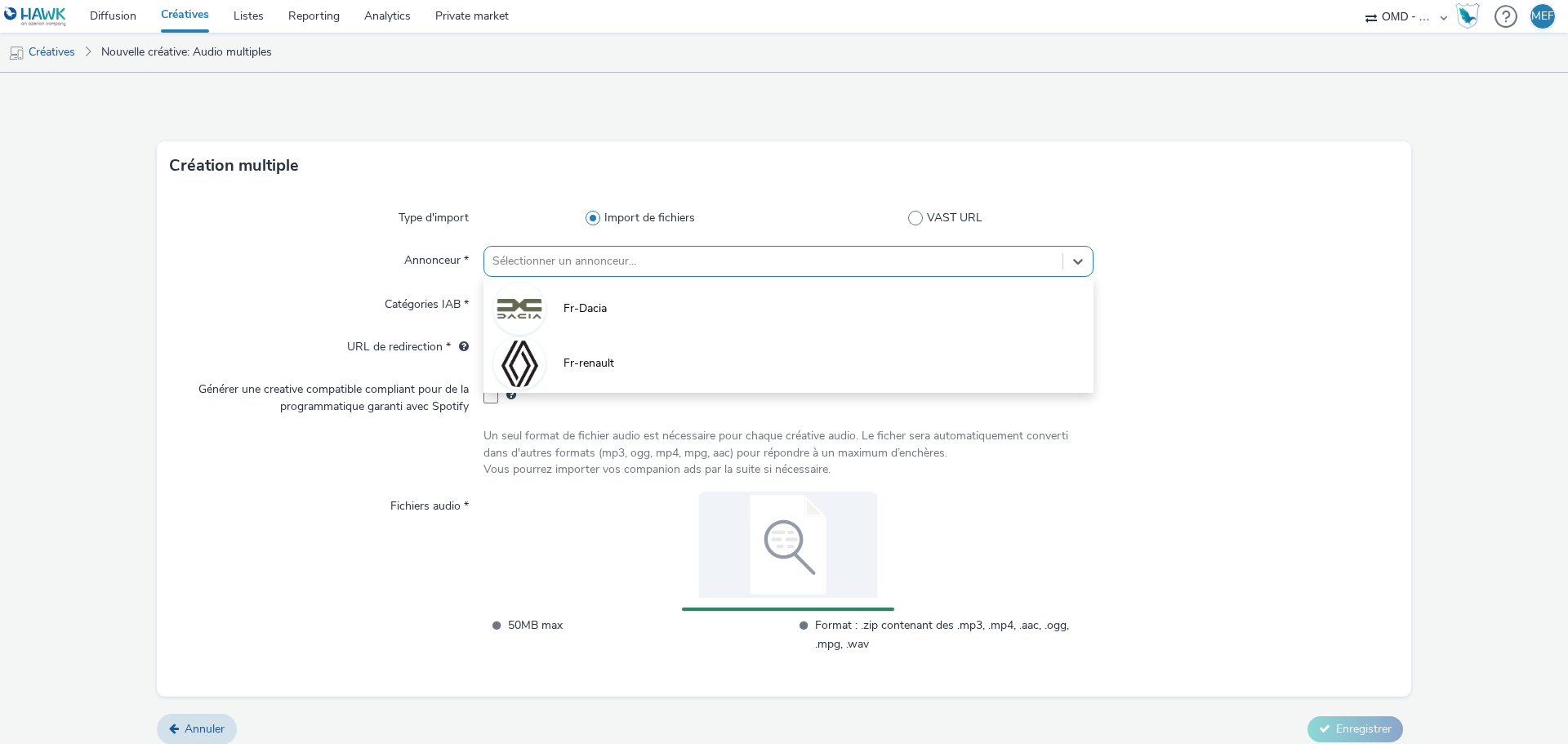
click at [682, 254] on div at bounding box center [773, 261] width 562 height 20
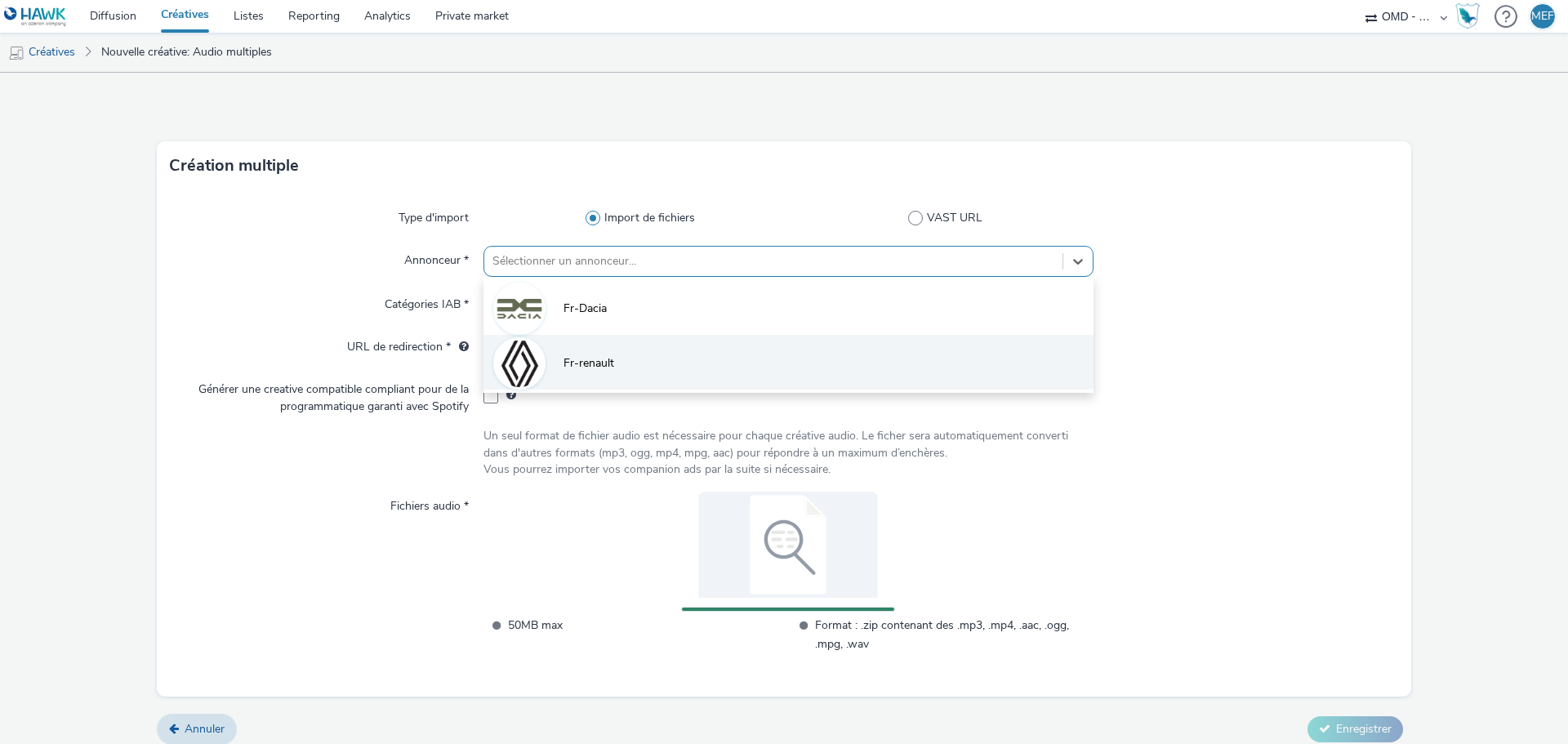
click at [648, 350] on li "Fr-renault" at bounding box center [788, 362] width 610 height 55
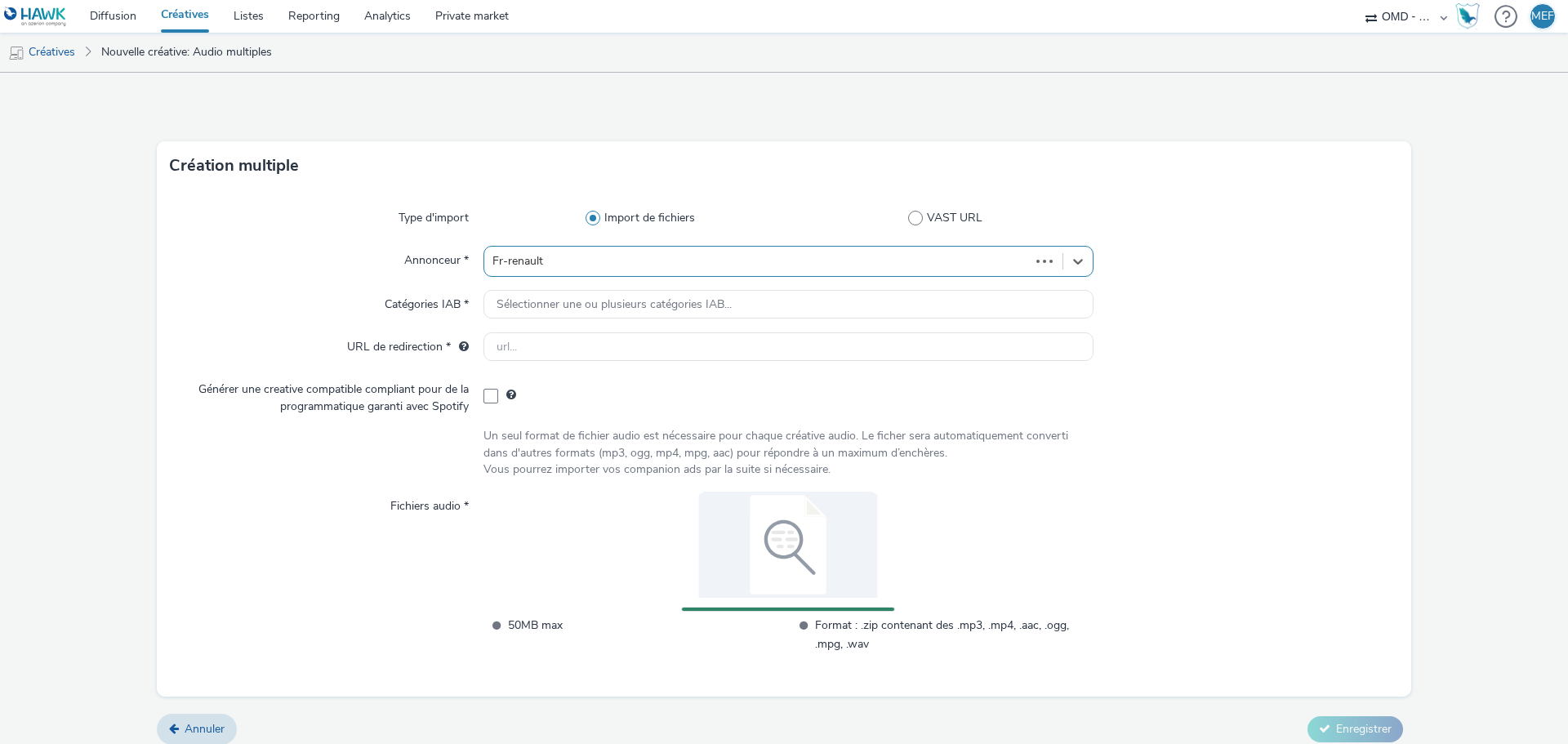
type input "[URL][DOMAIN_NAME]"
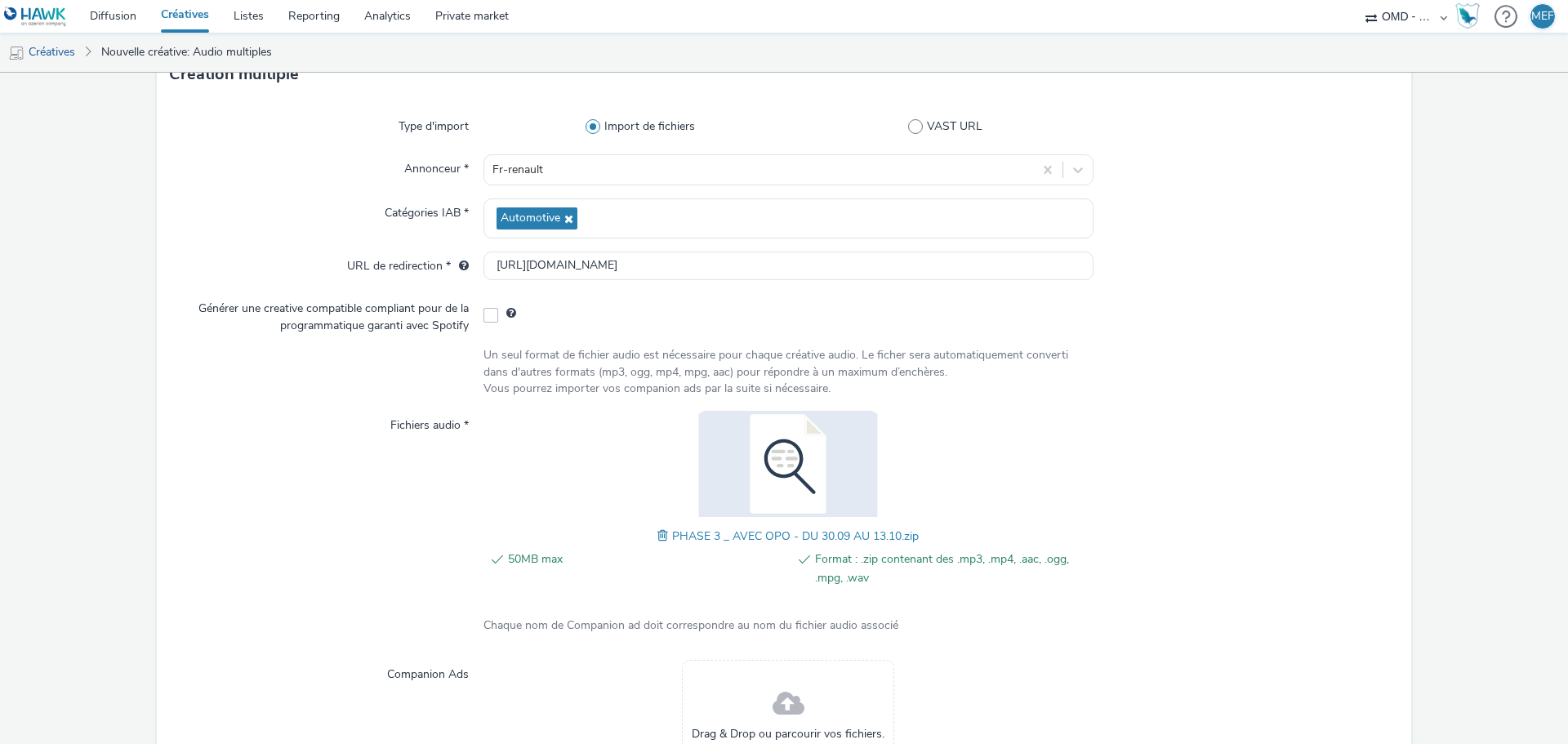
scroll to position [244, 0]
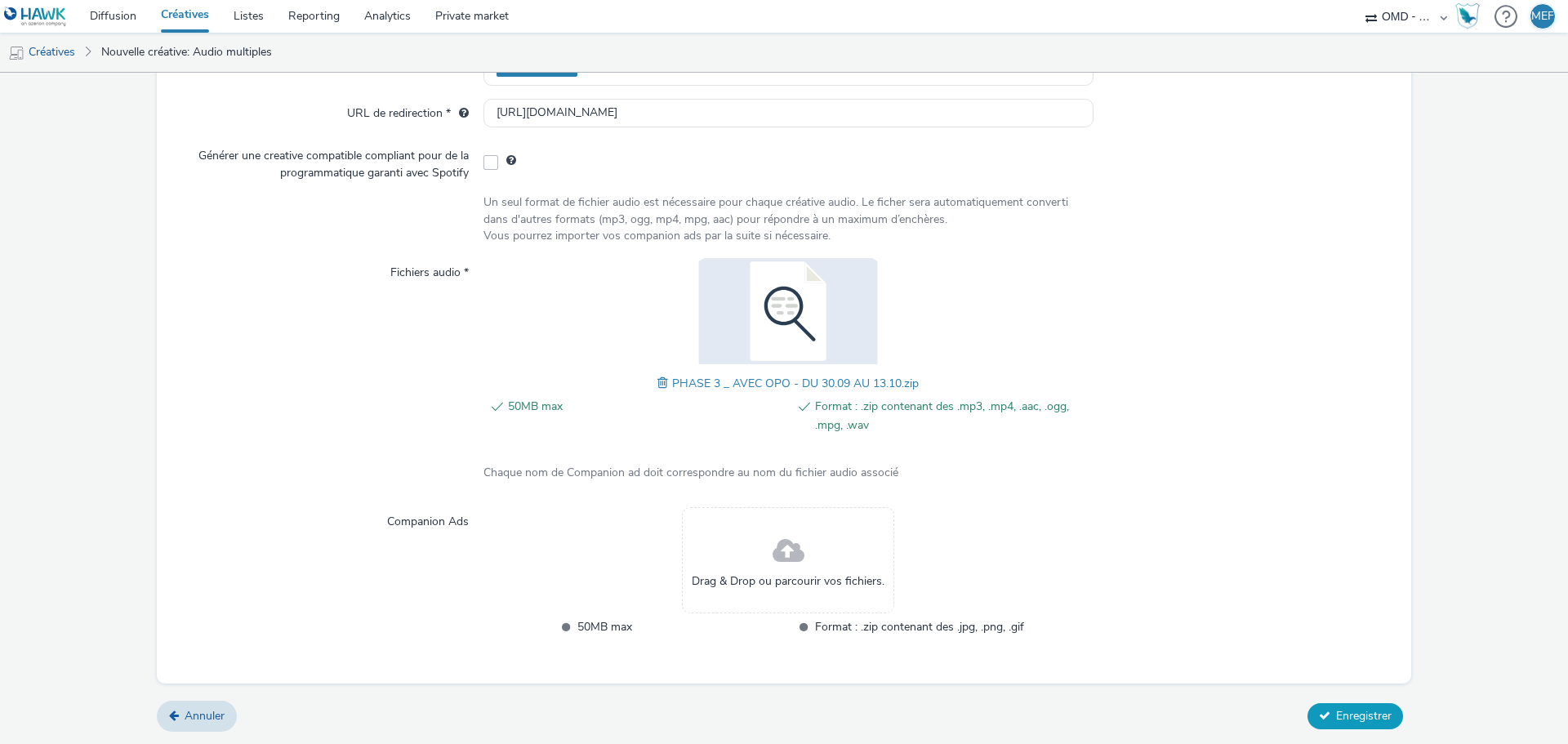
click at [1323, 711] on button "Enregistrer" at bounding box center [1355, 716] width 96 height 26
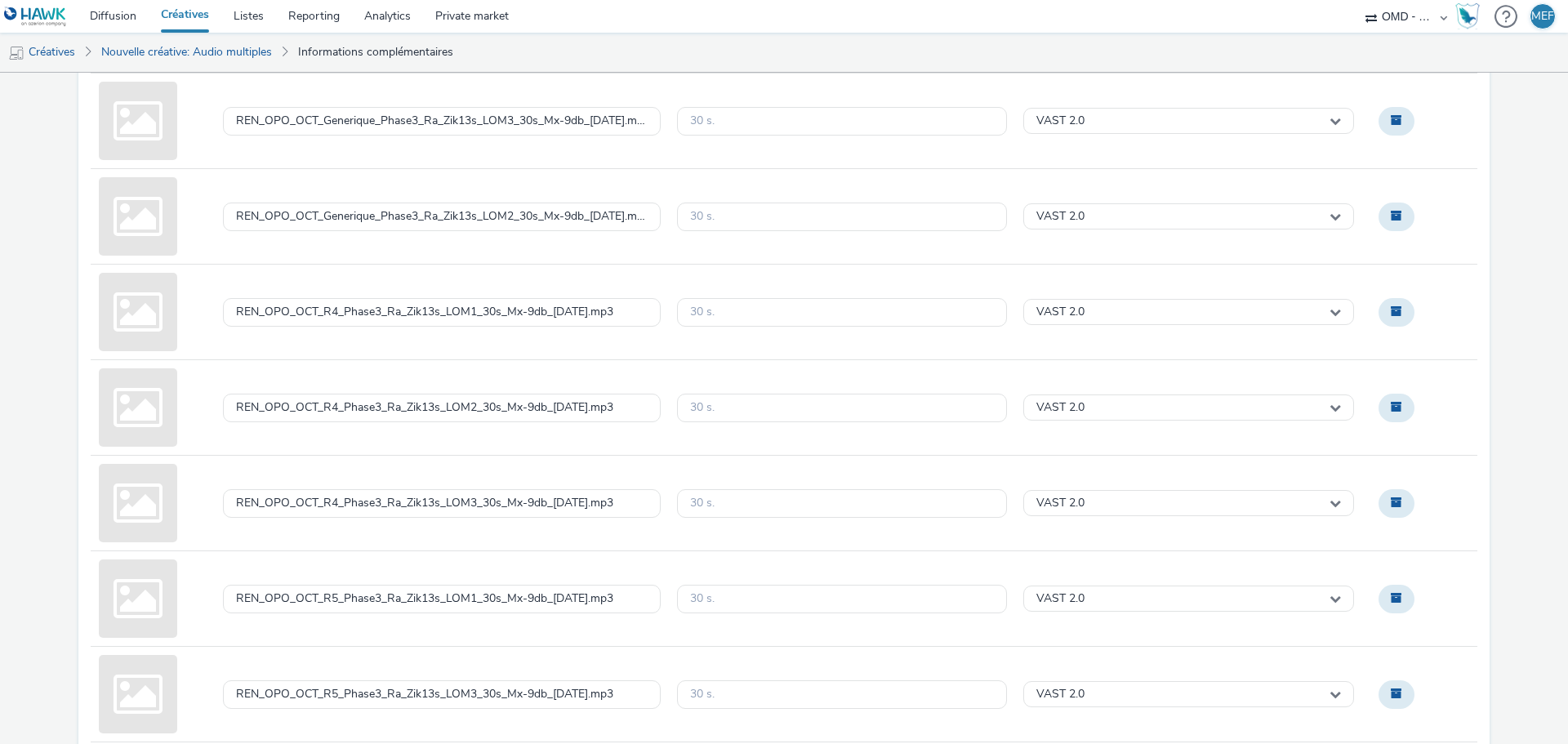
scroll to position [439, 0]
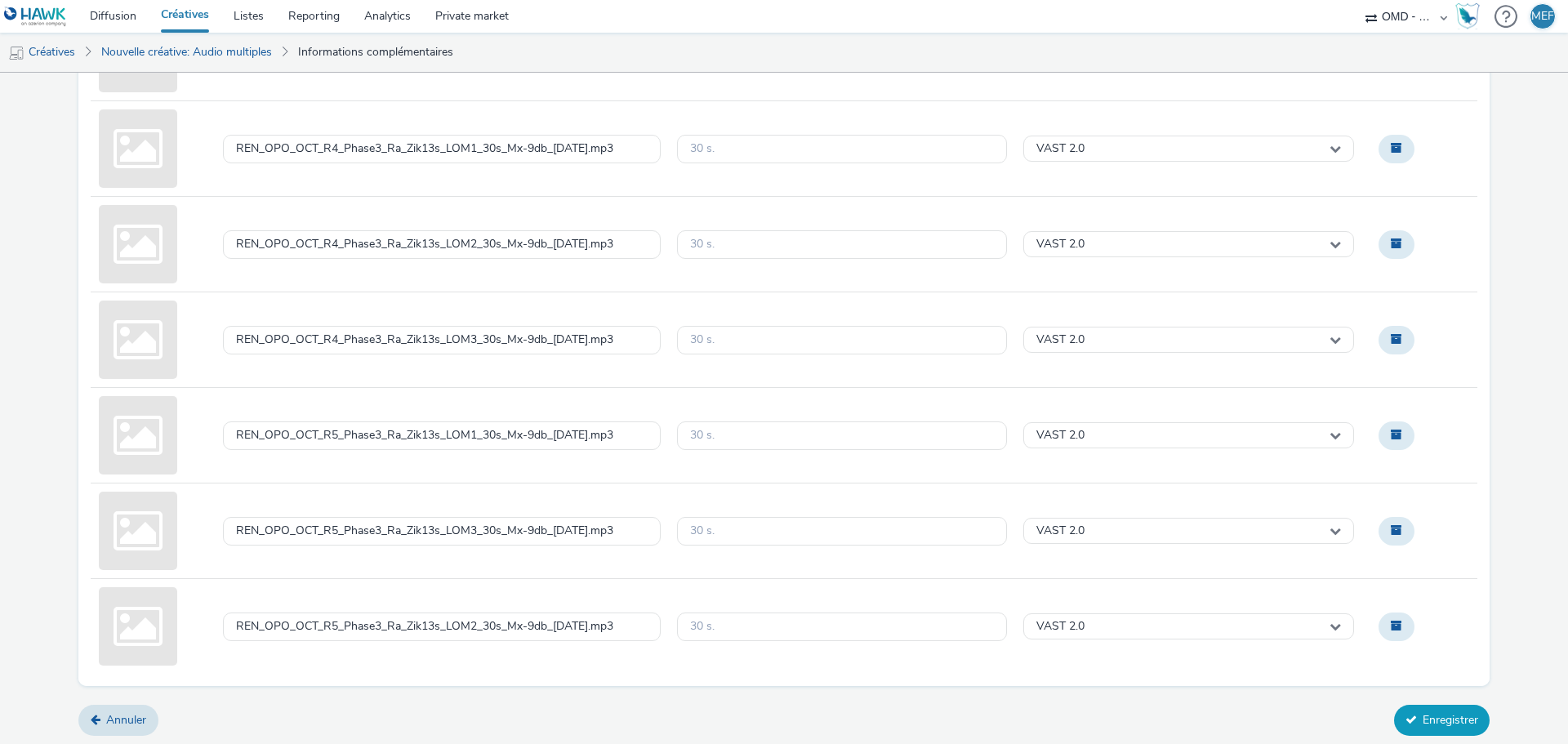
click at [1465, 722] on button "Enregistrer" at bounding box center [1441, 720] width 96 height 31
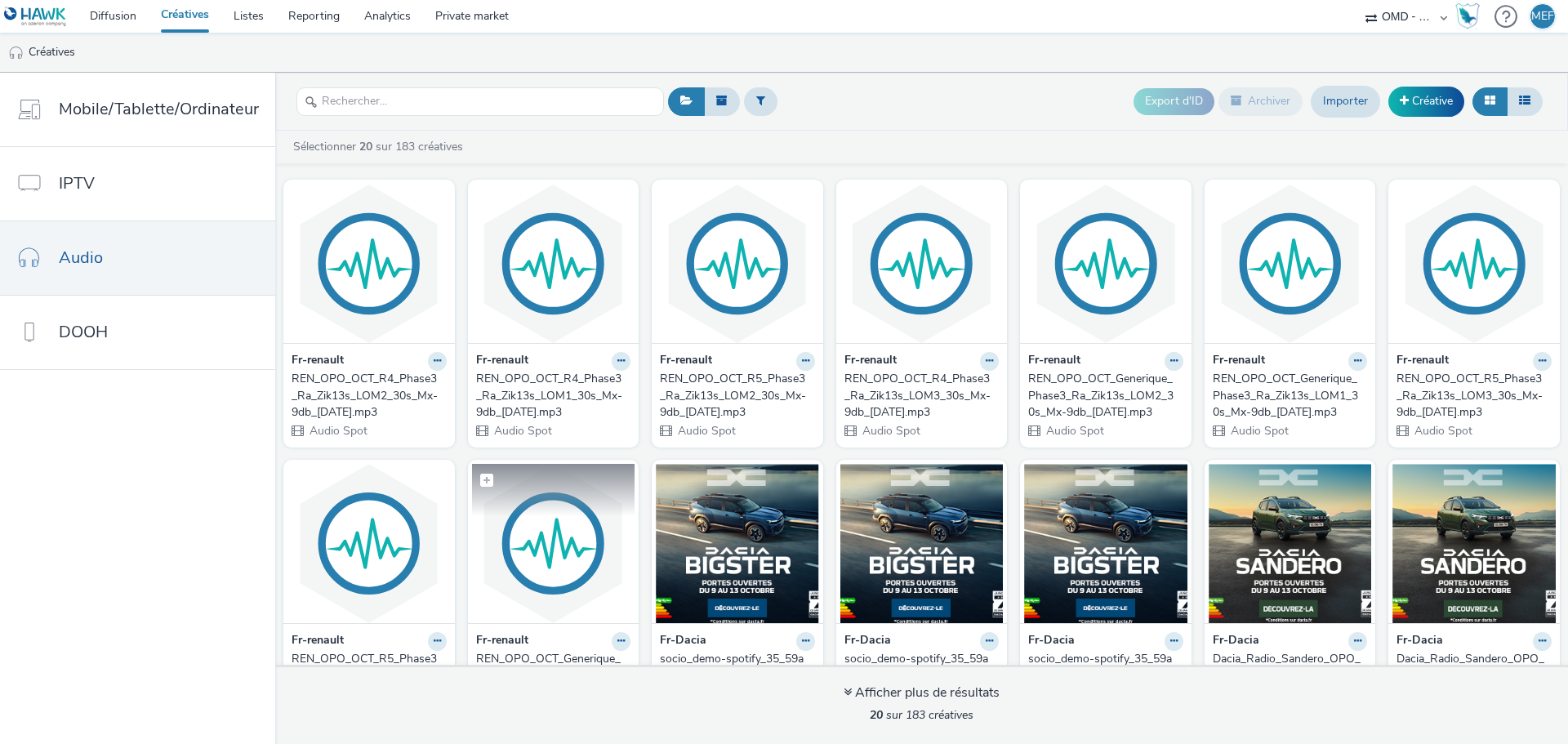
click at [481, 480] on span at bounding box center [486, 480] width 13 height 13
checkbox input "true"
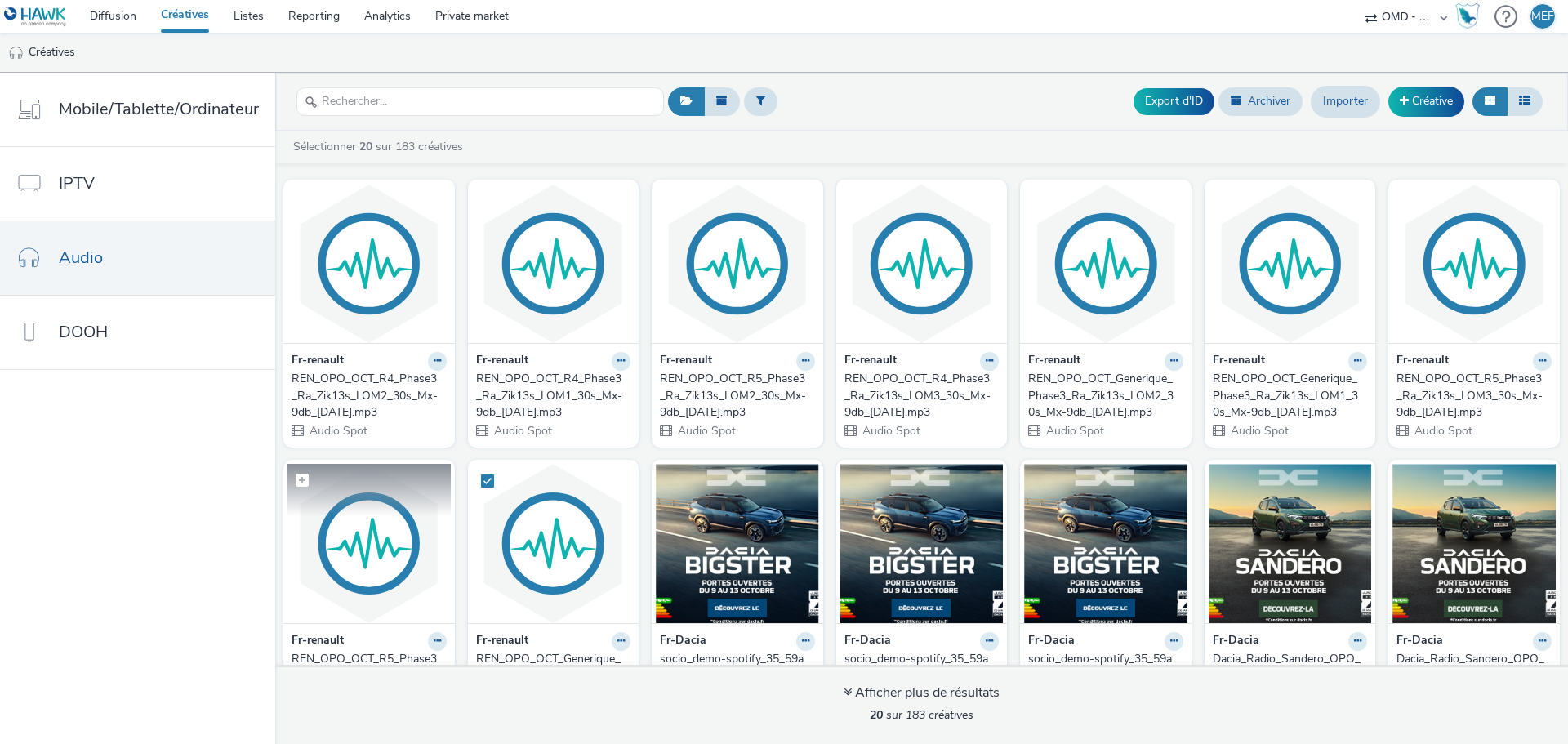
click at [296, 476] on span at bounding box center [302, 480] width 13 height 13
checkbox input "true"
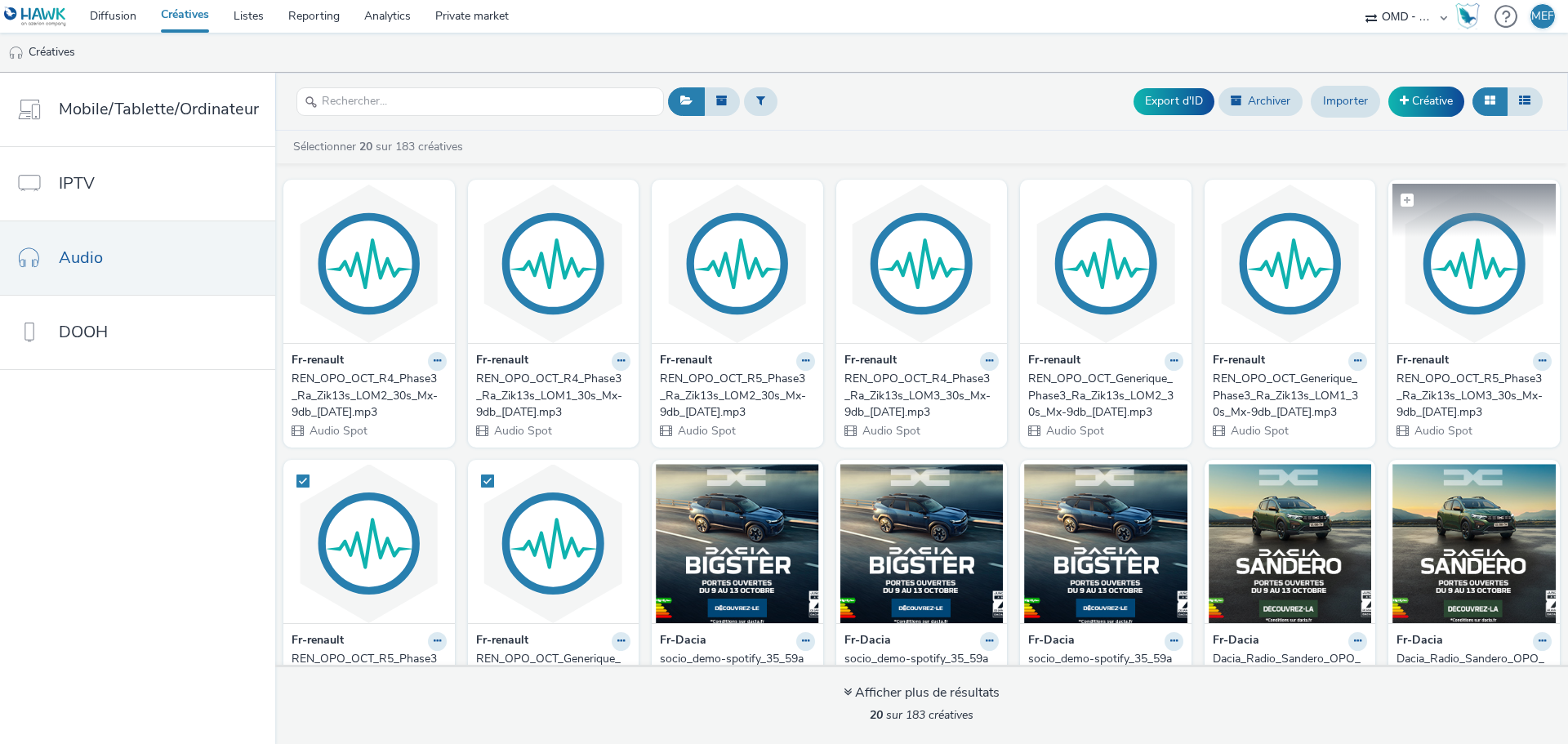
click at [1400, 196] on span at bounding box center [1407, 200] width 13 height 13
checkbox input "true"
click at [1217, 197] on span at bounding box center [1223, 200] width 13 height 13
checkbox input "true"
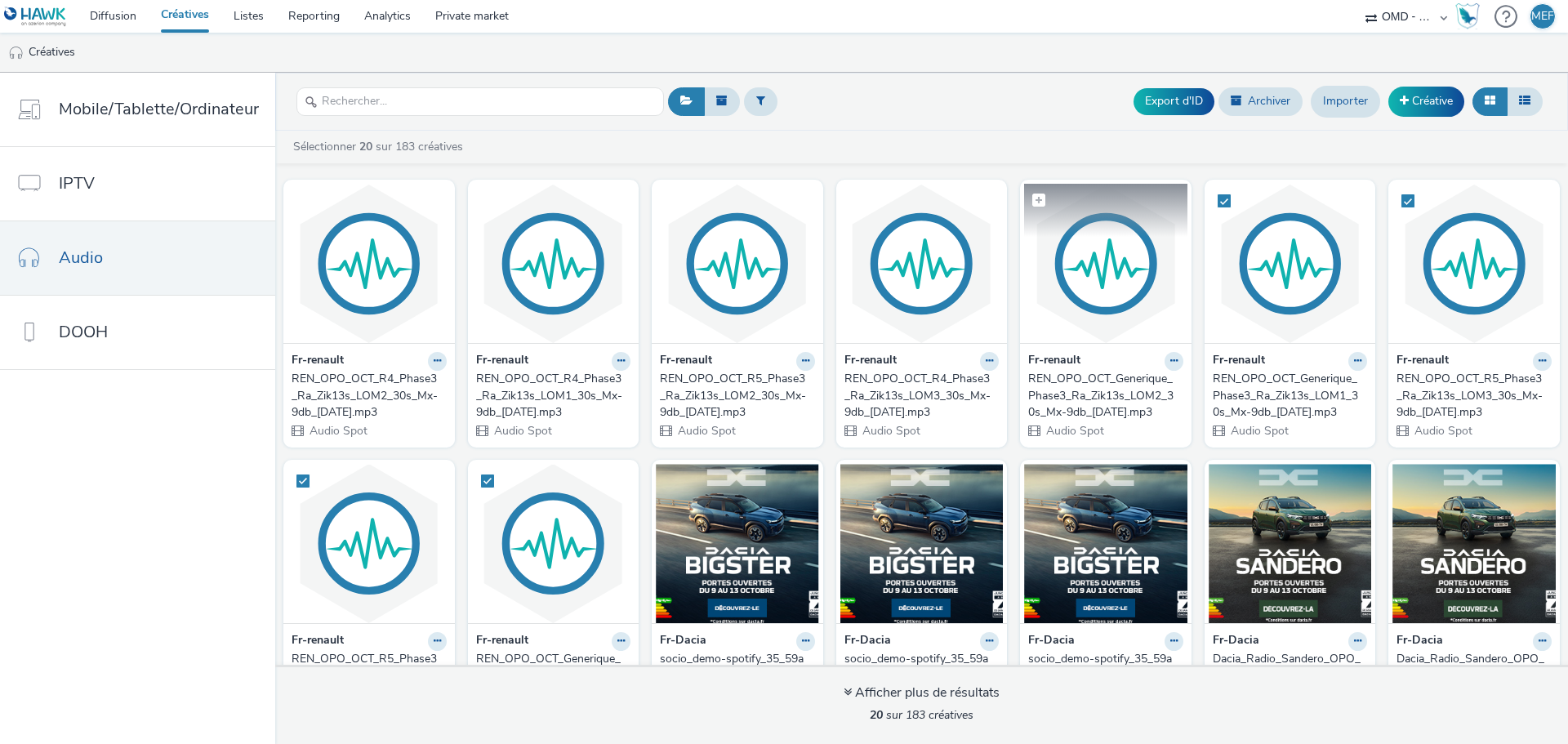
click at [1033, 196] on span at bounding box center [1039, 200] width 13 height 13
checkbox input "true"
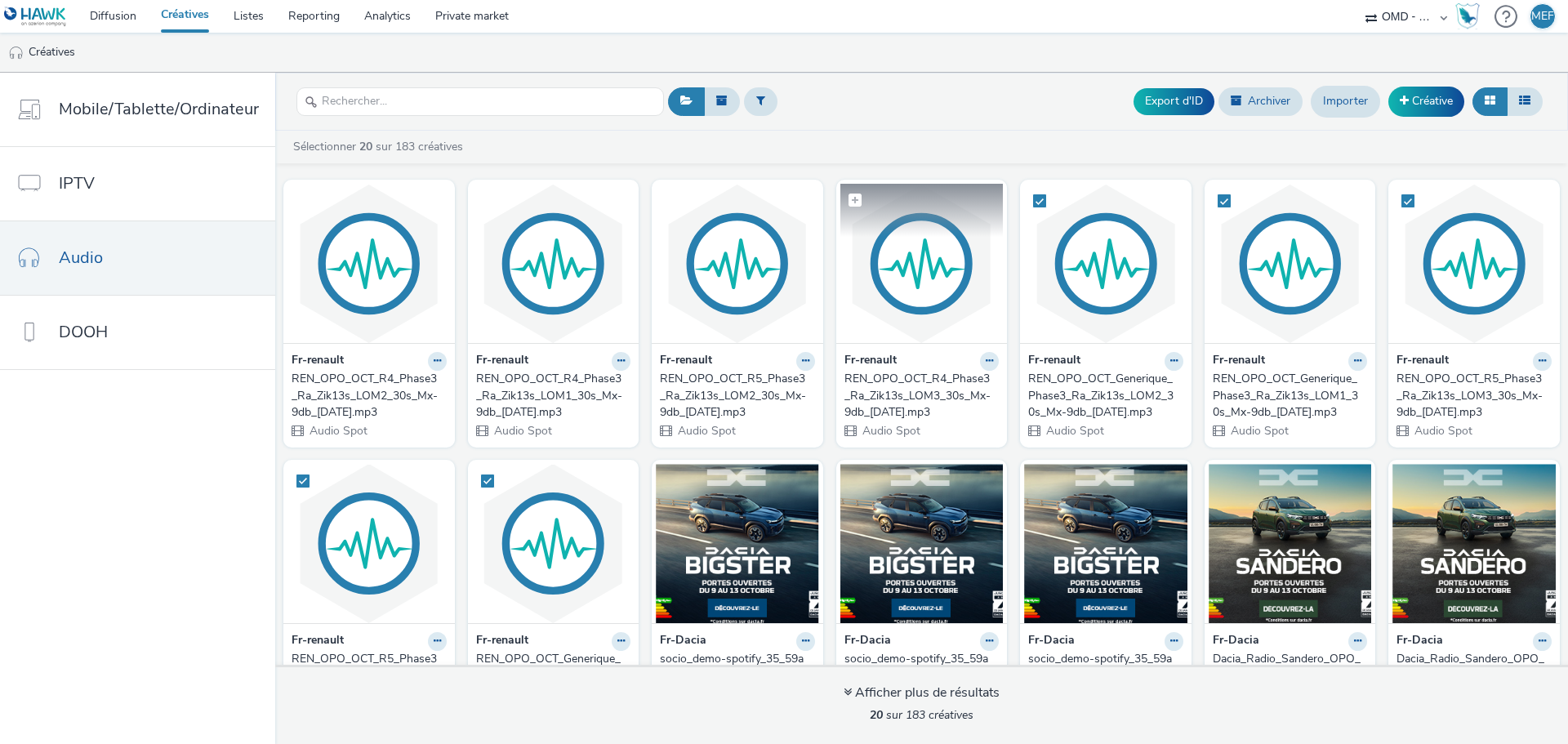
click at [848, 197] on span at bounding box center [855, 200] width 13 height 13
checkbox input "true"
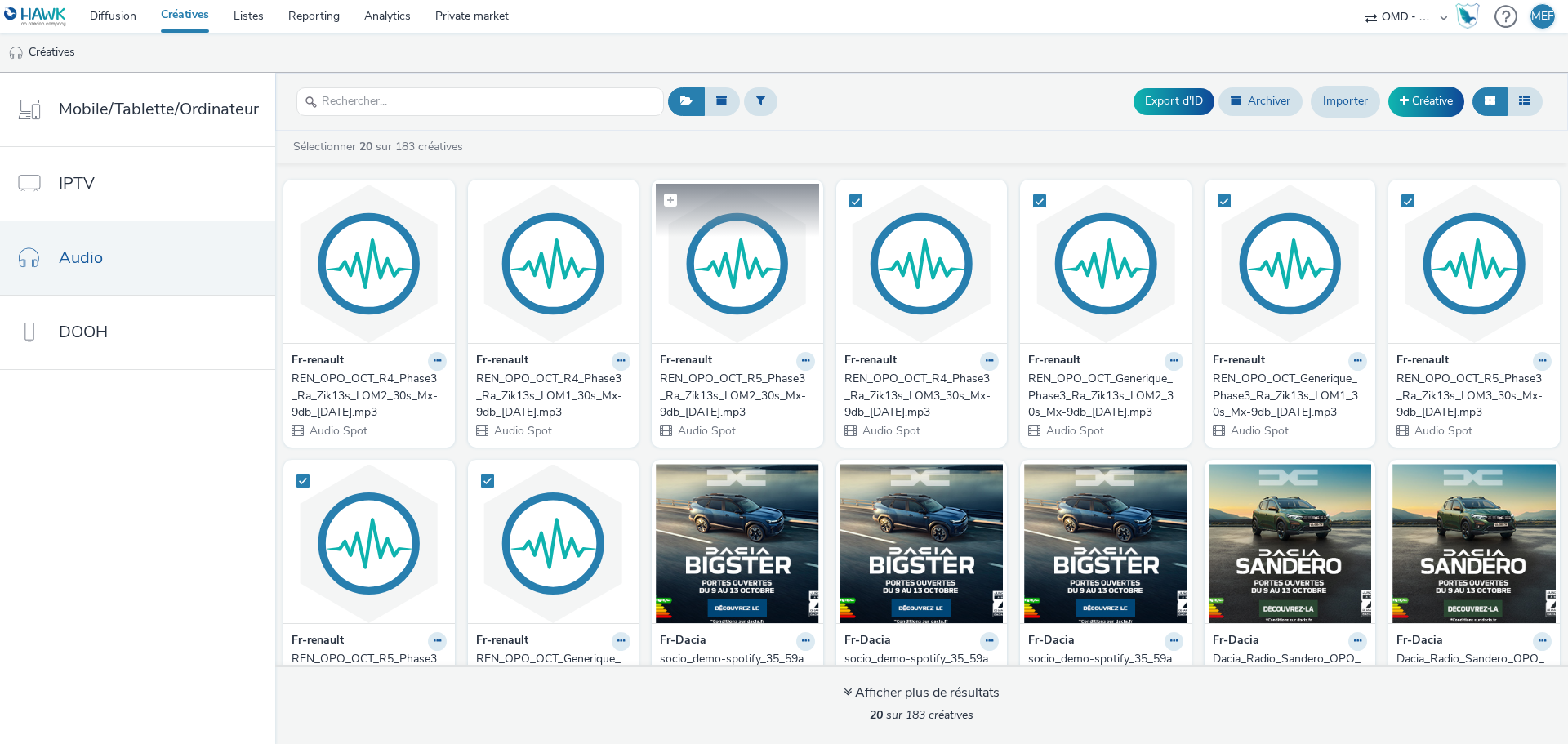
click at [664, 199] on span at bounding box center [671, 200] width 13 height 13
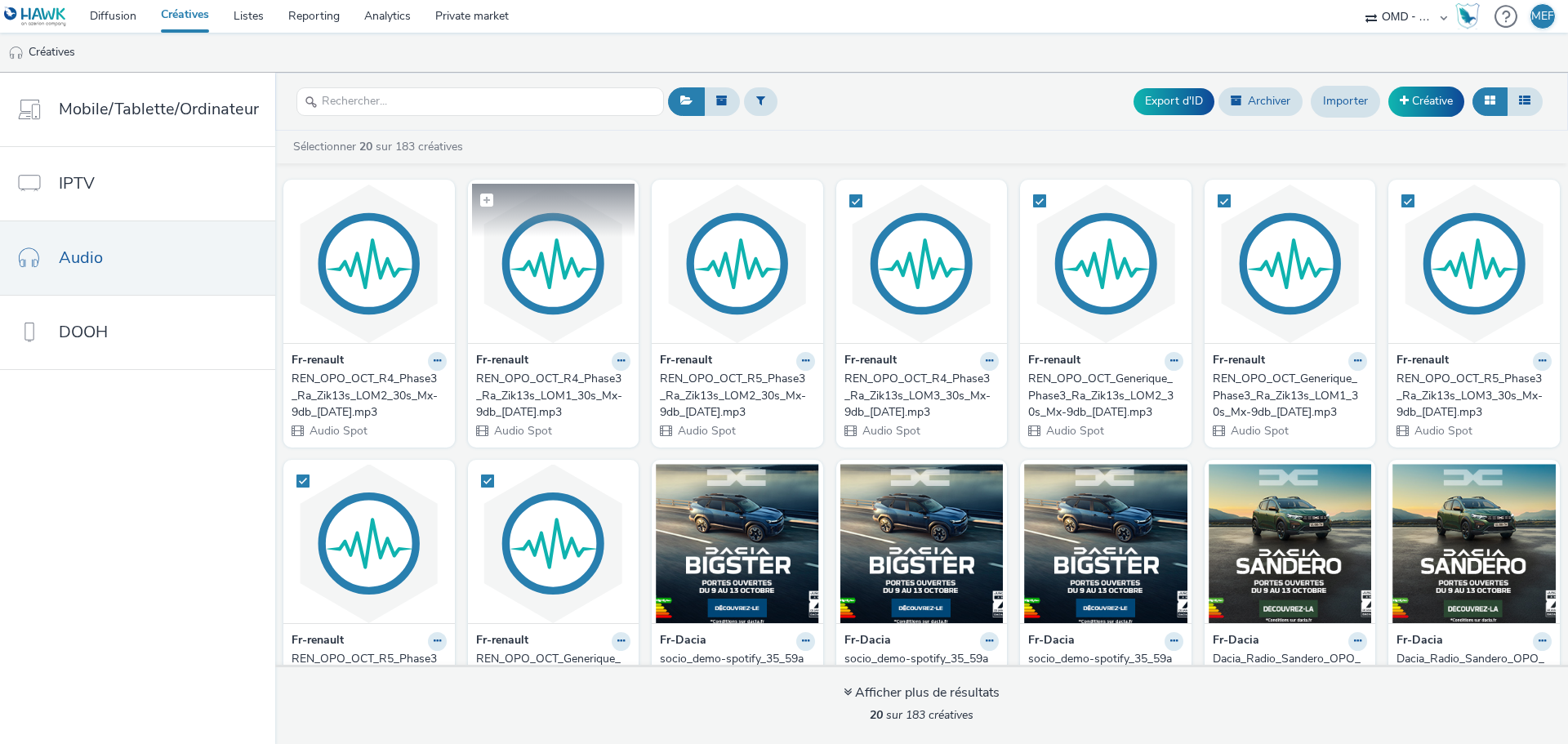
checkbox input "true"
click at [472, 196] on label at bounding box center [553, 199] width 163 height 31
checkbox input "true"
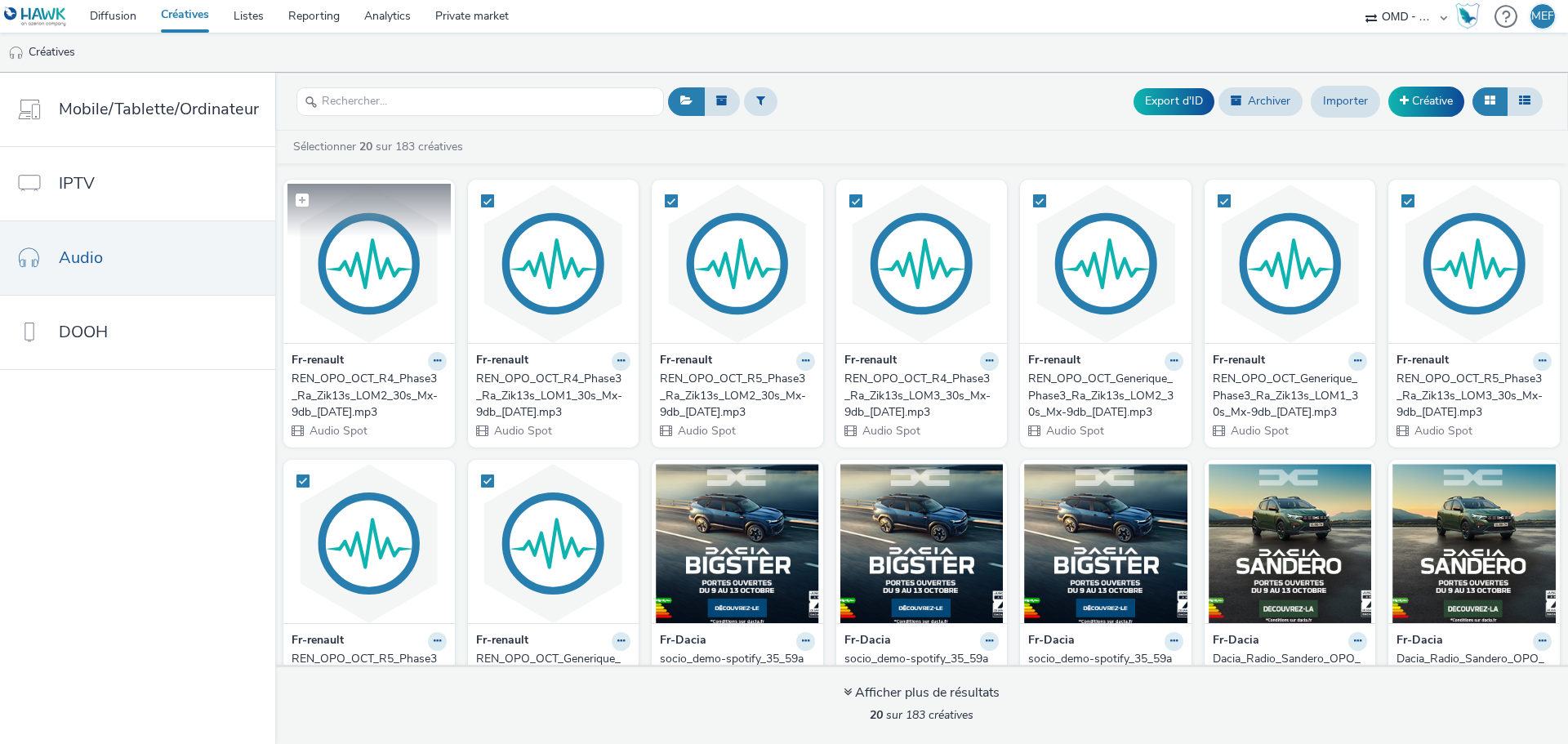
click at [296, 198] on span at bounding box center [302, 200] width 13 height 13
click at [1177, 98] on button "Export d'ID" at bounding box center [1173, 101] width 81 height 26
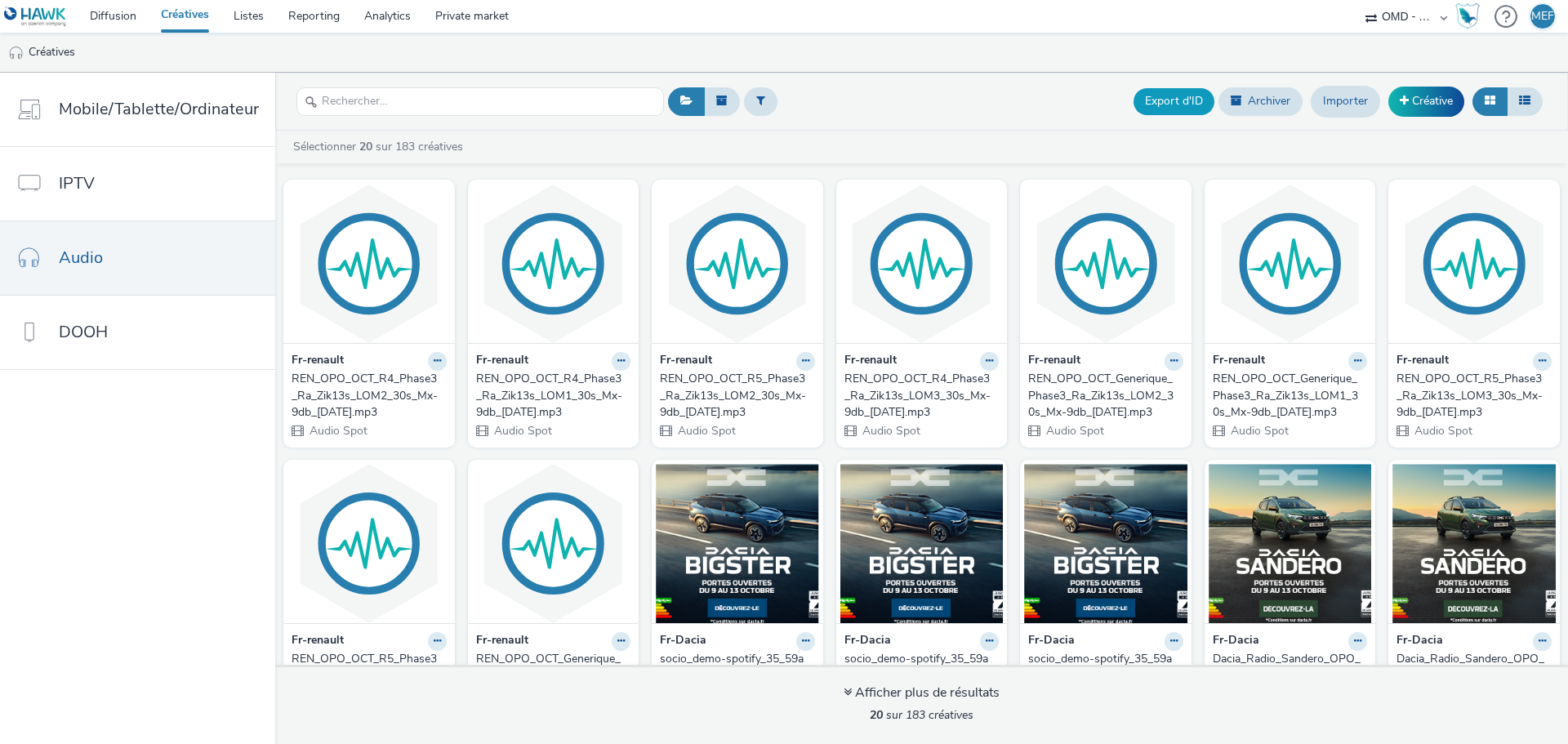
checkbox input "false"
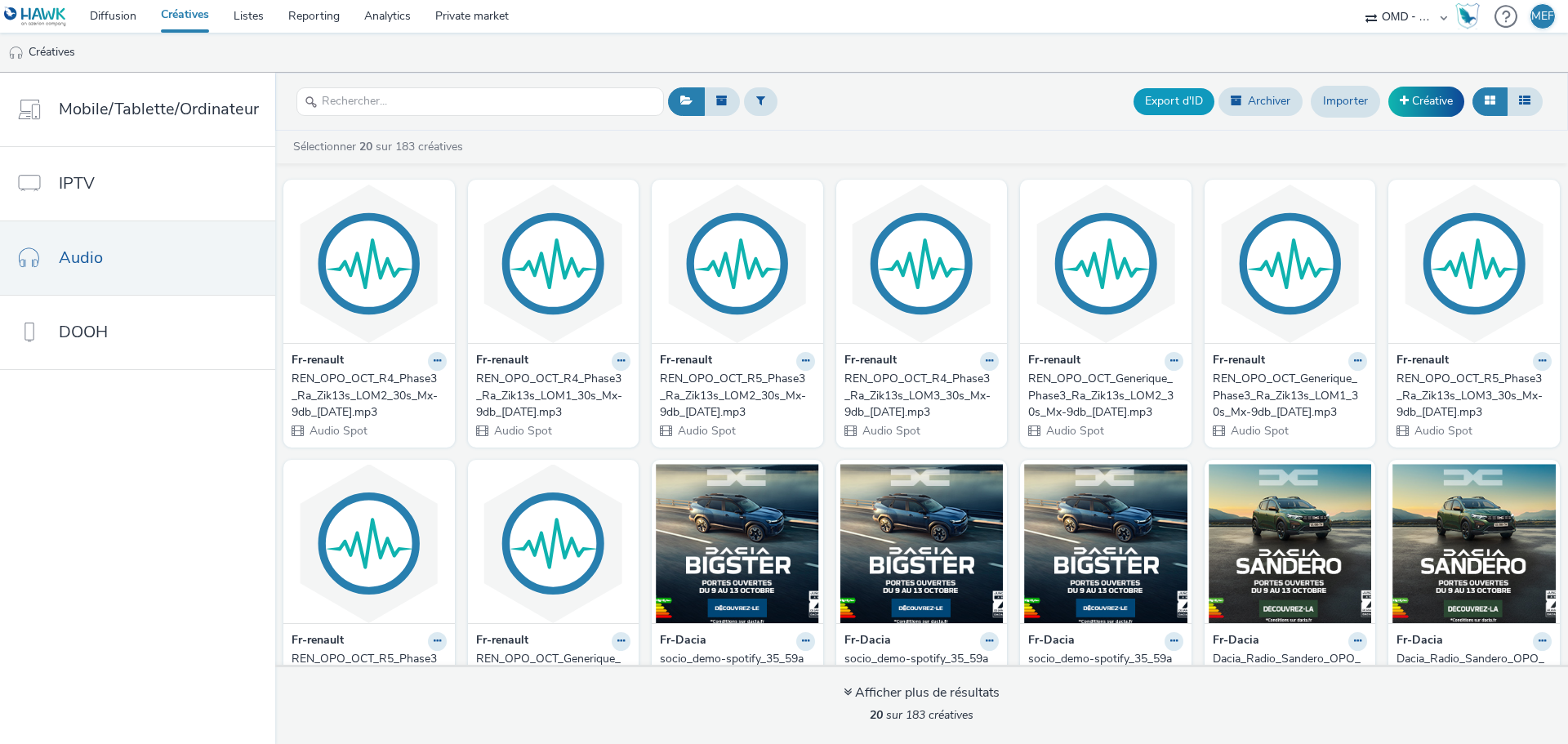
checkbox input "false"
click at [116, 22] on link "Diffusion" at bounding box center [113, 16] width 71 height 33
